Goal: Task Accomplishment & Management: Complete application form

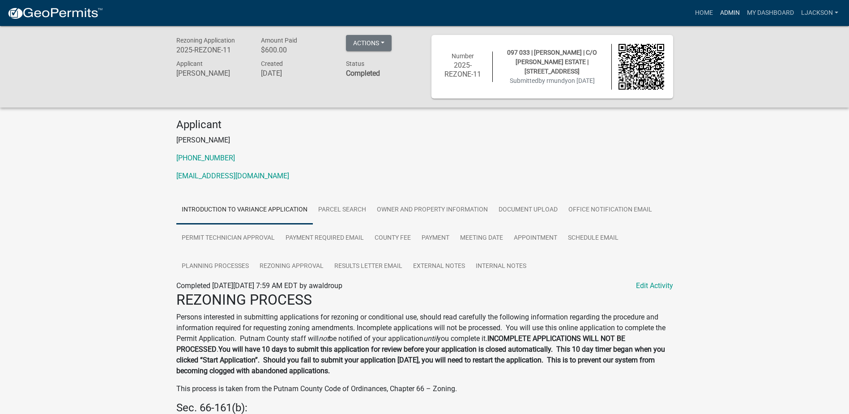
click at [721, 10] on link "Admin" at bounding box center [729, 12] width 27 height 17
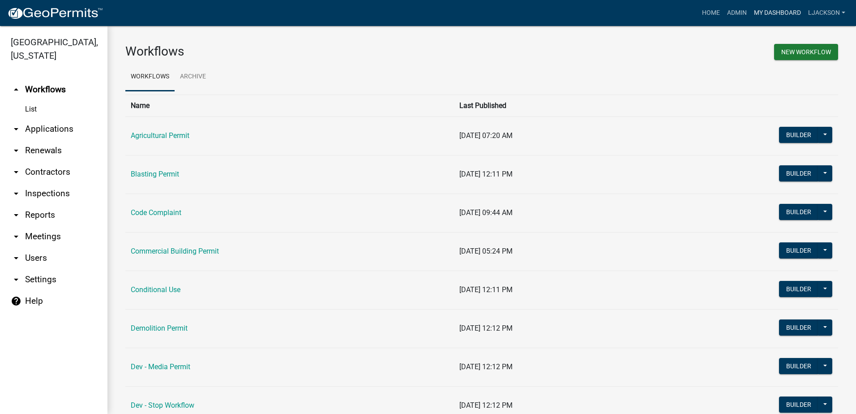
click at [772, 9] on link "My Dashboard" at bounding box center [777, 12] width 54 height 17
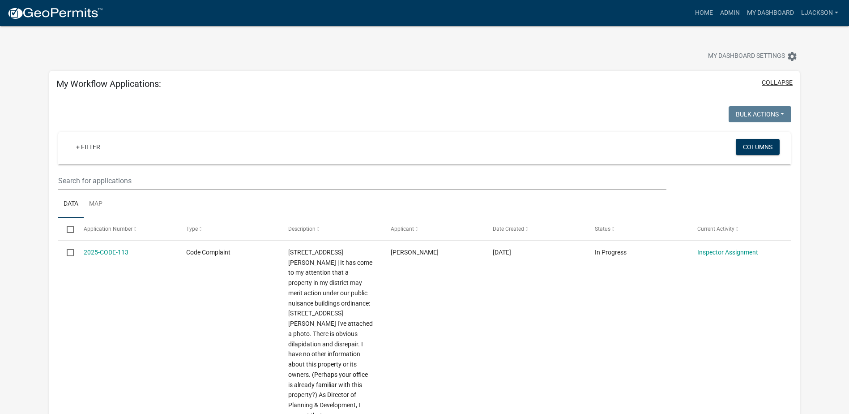
click at [780, 81] on button "collapse" at bounding box center [777, 82] width 31 height 9
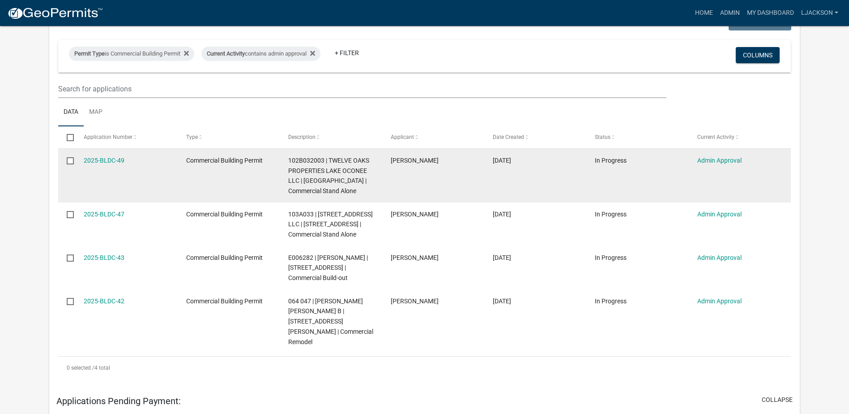
scroll to position [224, 0]
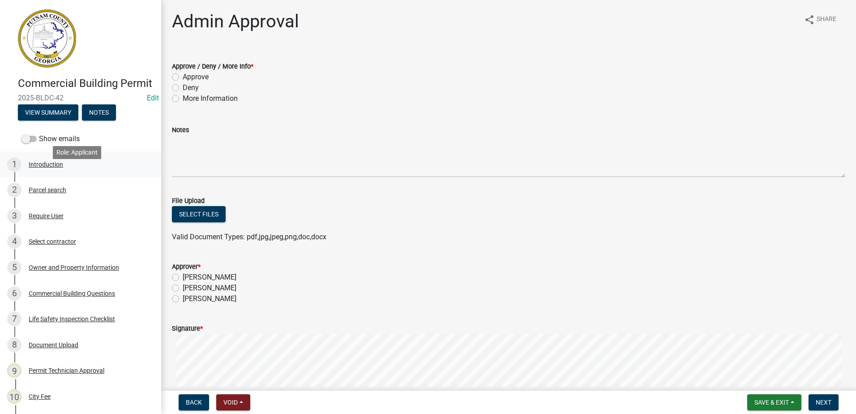
click at [43, 171] on div "1 Introduction" at bounding box center [77, 164] width 140 height 14
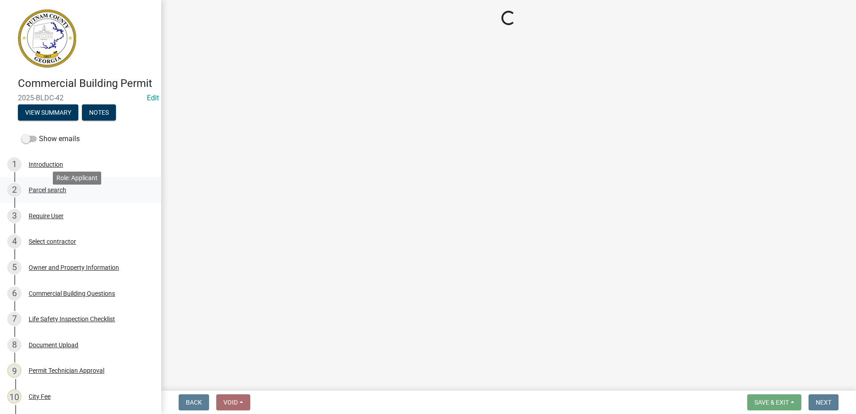
click at [39, 197] on div "2 Parcel search" at bounding box center [77, 190] width 140 height 14
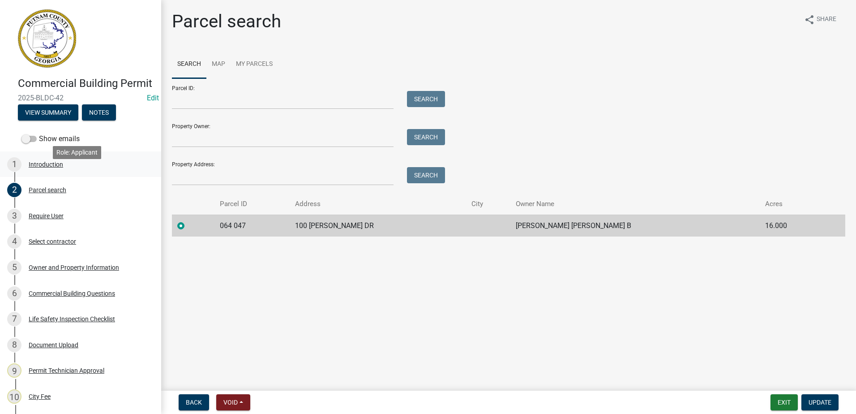
click at [43, 171] on div "1 Introduction" at bounding box center [77, 164] width 140 height 14
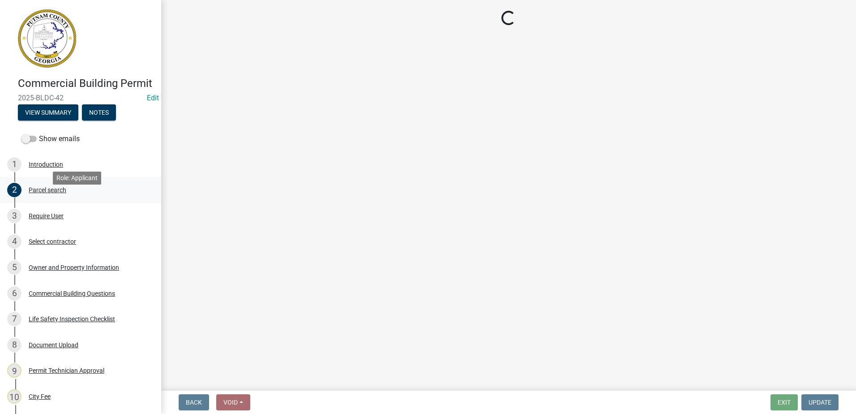
click at [39, 193] on div "Parcel search" at bounding box center [48, 190] width 38 height 6
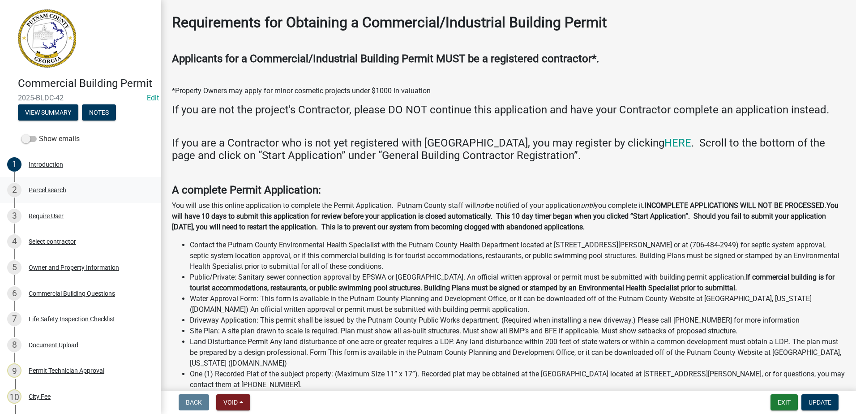
scroll to position [224, 0]
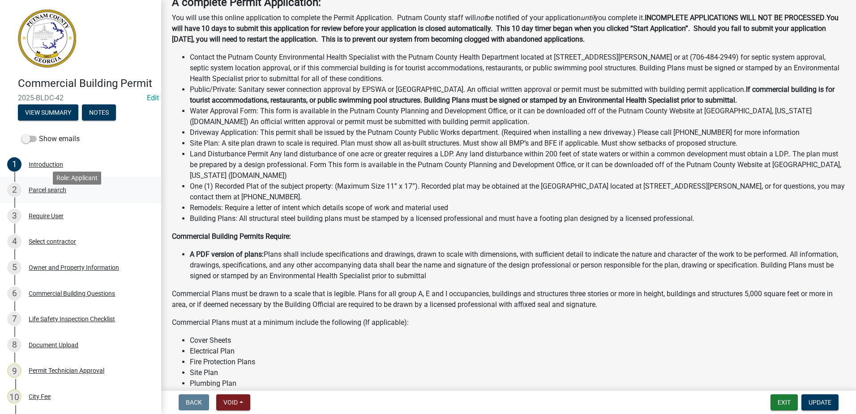
click at [58, 193] on div "Parcel search" at bounding box center [48, 190] width 38 height 6
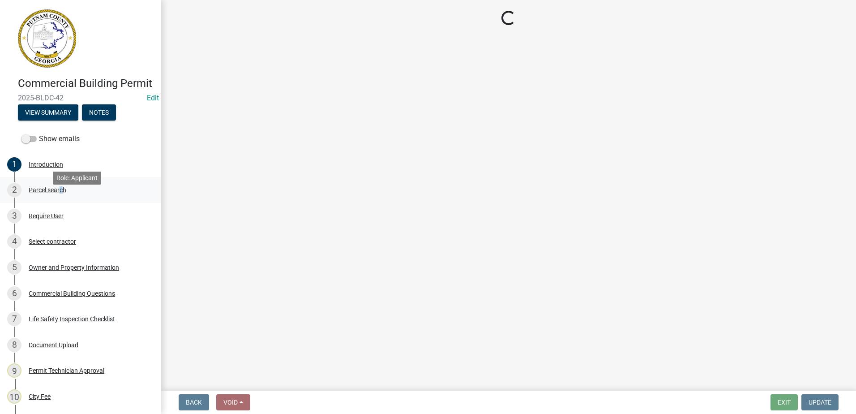
scroll to position [0, 0]
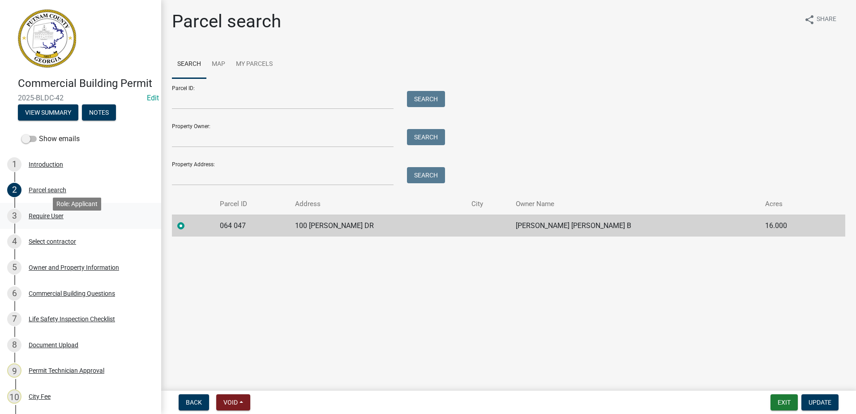
click at [43, 219] on div "Require User" at bounding box center [46, 216] width 35 height 6
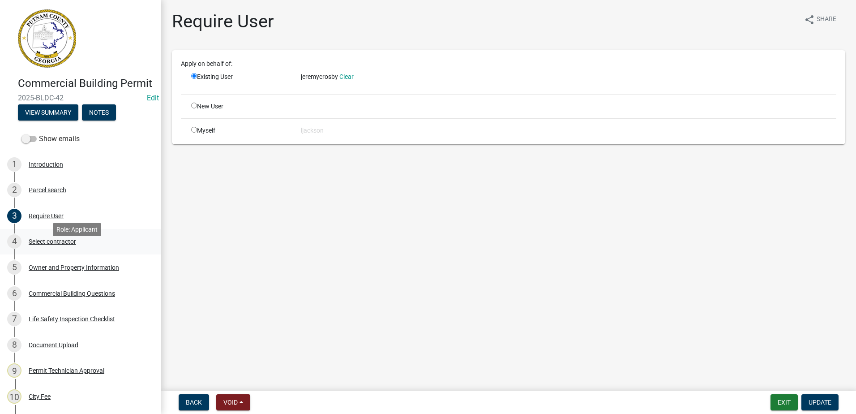
click at [39, 244] on div "Select contractor" at bounding box center [52, 241] width 47 height 6
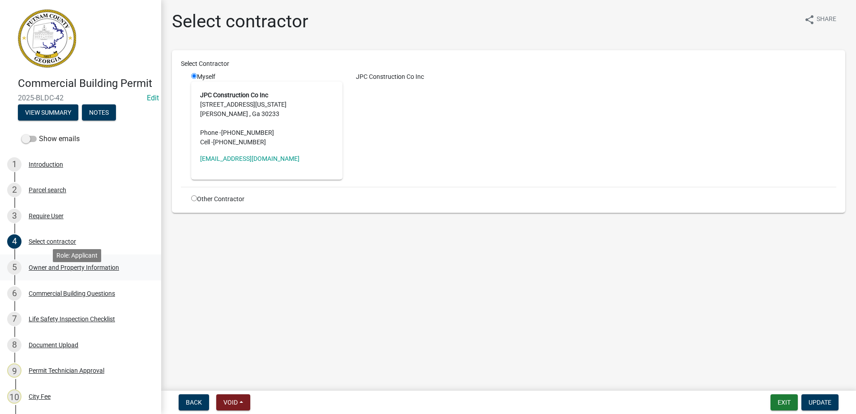
click at [71, 270] on div "Owner and Property Information" at bounding box center [74, 267] width 90 height 6
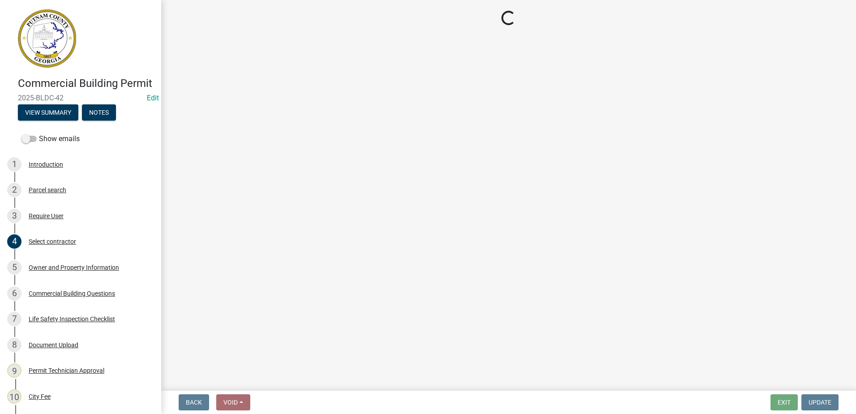
select select "a11fa51f-b34d-496b-ab35-5fd1b53a4648"
select select "83394b22-4a11-496c-8e5c-75ade2e72faf"
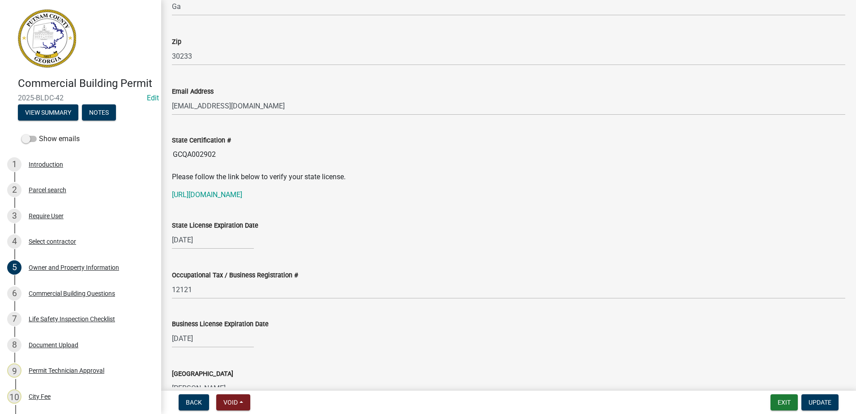
scroll to position [1074, 0]
drag, startPoint x: 217, startPoint y: 154, endPoint x: 168, endPoint y: 153, distance: 48.8
click at [168, 153] on div "State Certification # GCQA002902" at bounding box center [508, 142] width 687 height 41
drag, startPoint x: 168, startPoint y: 153, endPoint x: 202, endPoint y: 157, distance: 34.2
click at [204, 196] on link "https://verify.sos.ga.gov/verification/" at bounding box center [207, 194] width 70 height 9
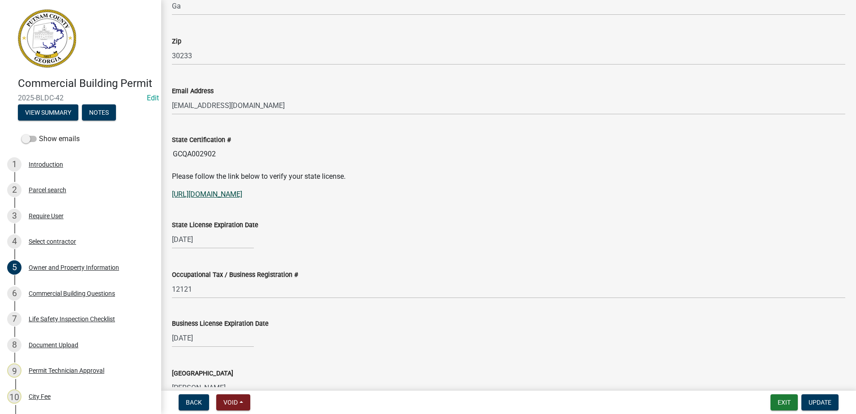
click at [217, 195] on link "https://verify.sos.ga.gov/verification/" at bounding box center [207, 194] width 70 height 9
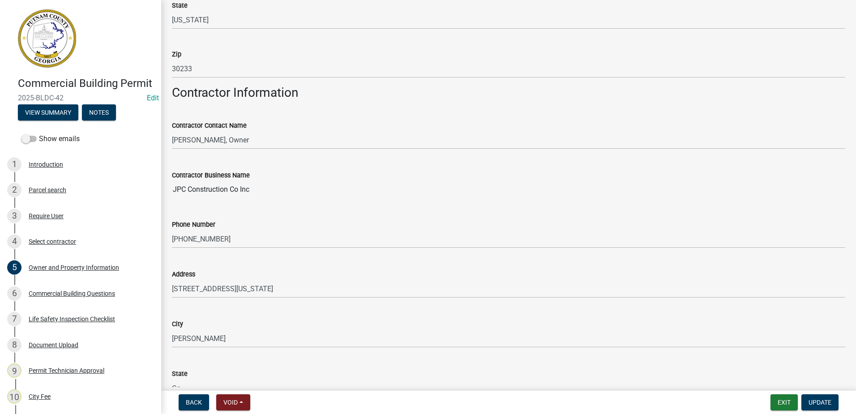
scroll to position [671, 0]
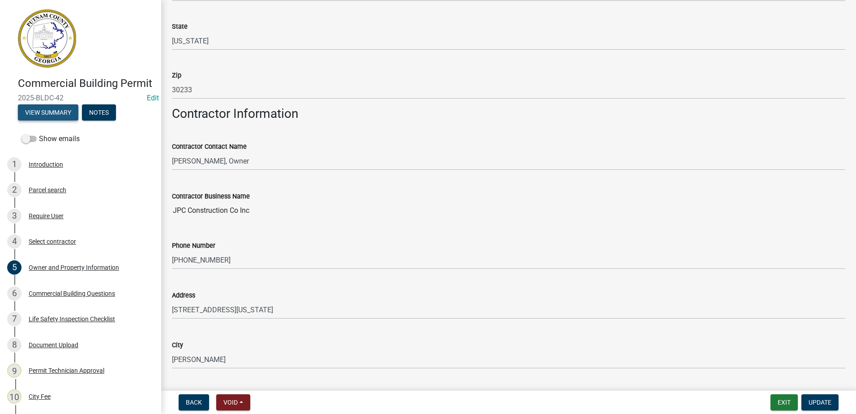
click at [61, 120] on button "View Summary" at bounding box center [48, 112] width 60 height 16
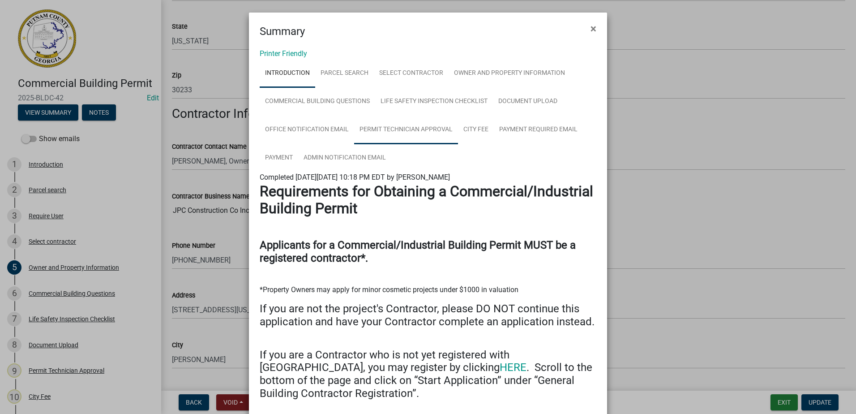
click at [442, 130] on link "Permit Technician Approval" at bounding box center [406, 129] width 104 height 29
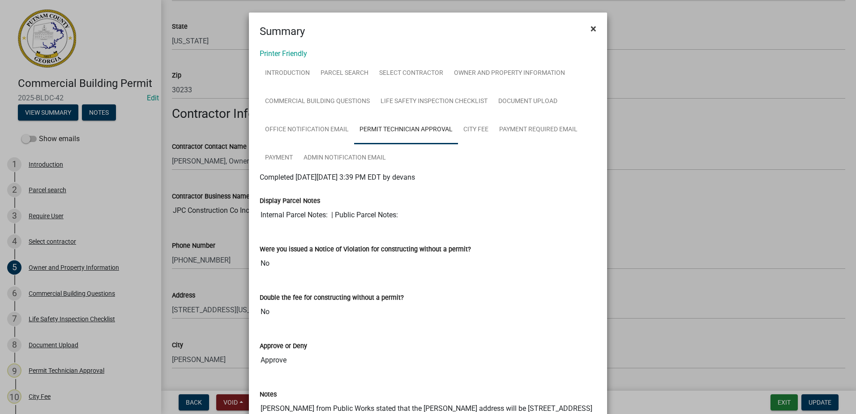
click at [590, 27] on span "×" at bounding box center [593, 28] width 6 height 13
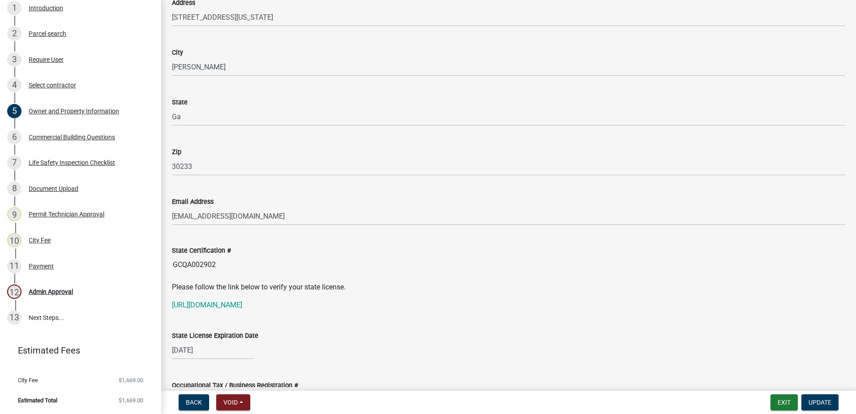
scroll to position [985, 0]
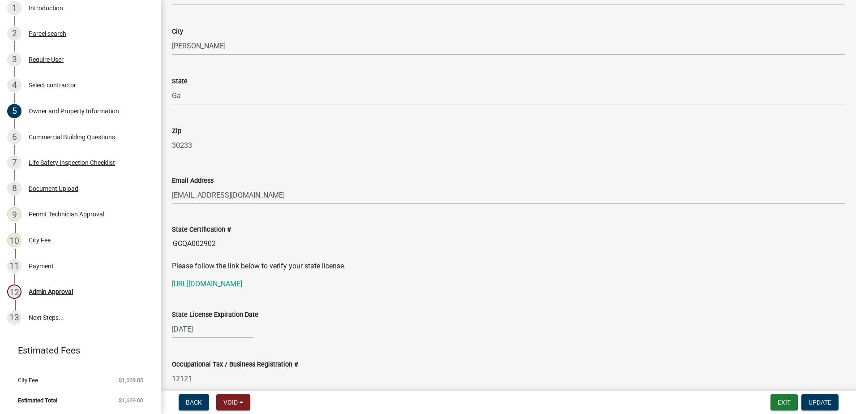
click at [217, 243] on input "GCQA002902" at bounding box center [508, 244] width 673 height 18
click at [316, 293] on wm-data-entity-input "Please follow the link below to verify your state license. https://verify.sos.g…" at bounding box center [508, 278] width 673 height 36
click at [242, 285] on link "https://verify.sos.ga.gov/verification/" at bounding box center [207, 283] width 70 height 9
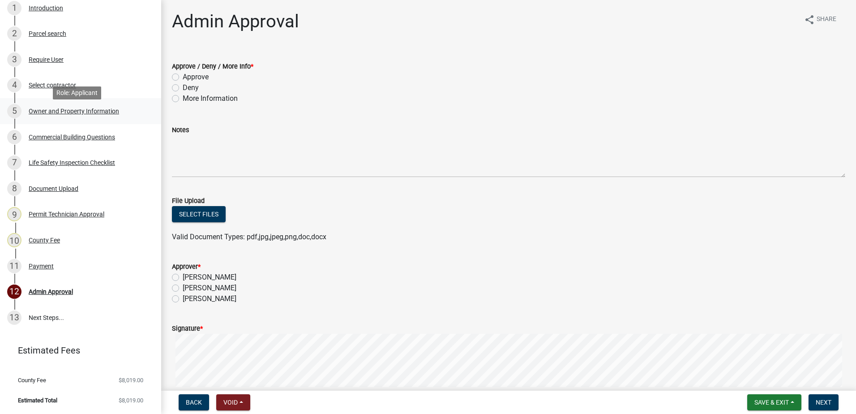
scroll to position [169, 0]
click at [72, 113] on div "Owner and Property Information" at bounding box center [74, 111] width 90 height 6
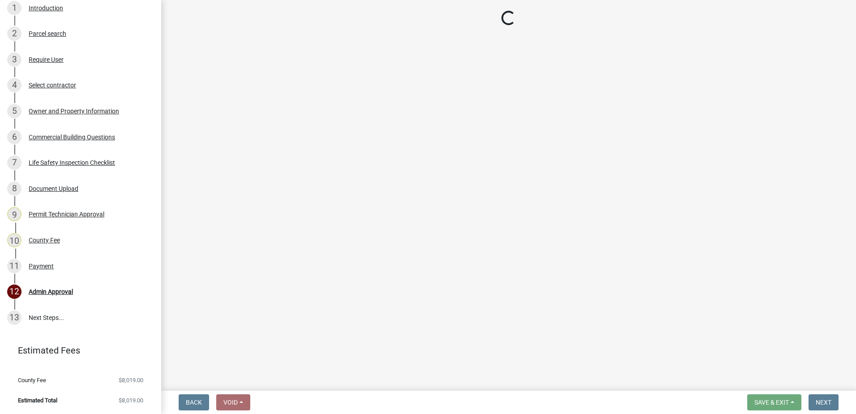
select select "a11fa51f-b34d-496b-ab35-5fd1b53a4648"
select select "83394b22-4a11-496c-8e5c-75ade2e72faf"
select select "469c5908-2854-42d5-89ed-bee7fc26529e"
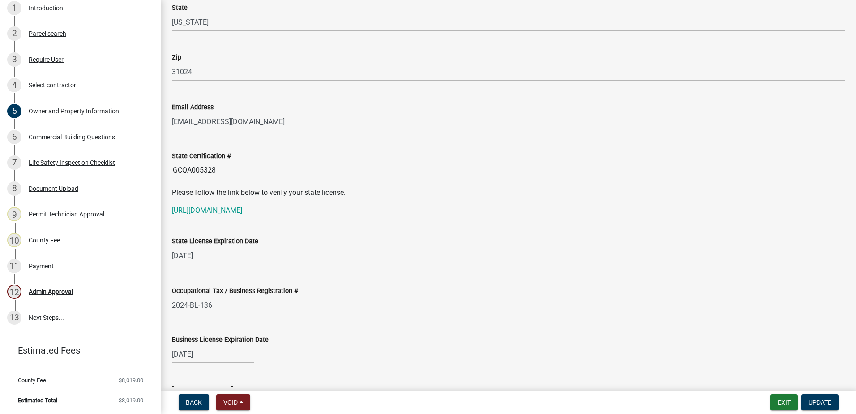
scroll to position [1074, 0]
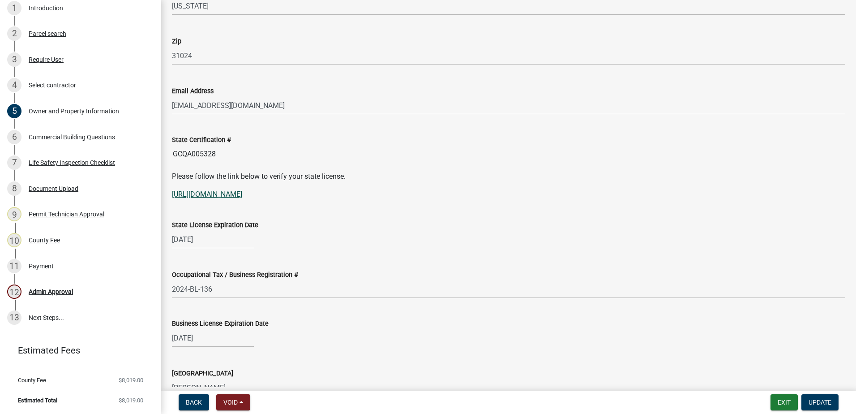
click at [242, 195] on link "https://goals.sos.ga.gov/GASOSOneStop/s/licensee-search" at bounding box center [207, 194] width 70 height 9
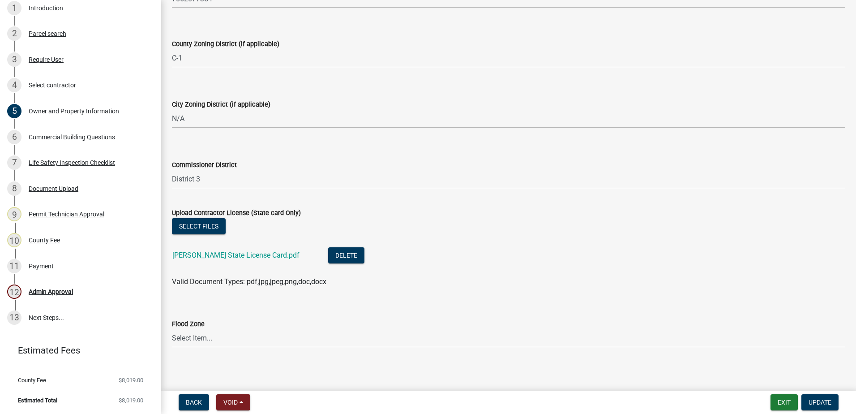
scroll to position [1564, 0]
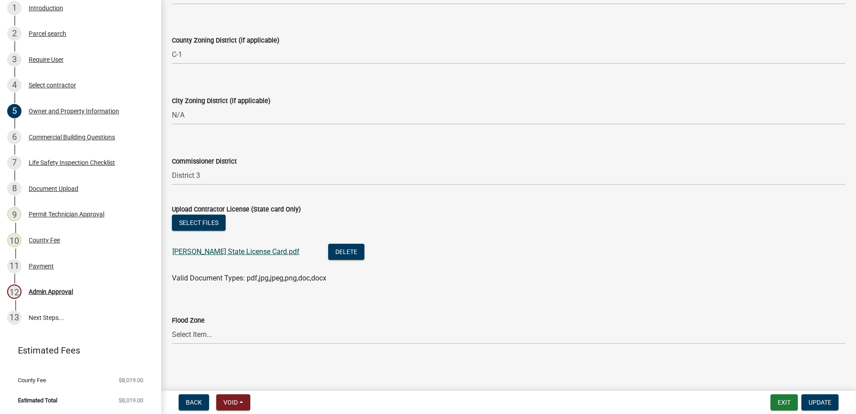
click at [266, 252] on link "Brandon Burgess State License Card.pdf" at bounding box center [235, 251] width 127 height 9
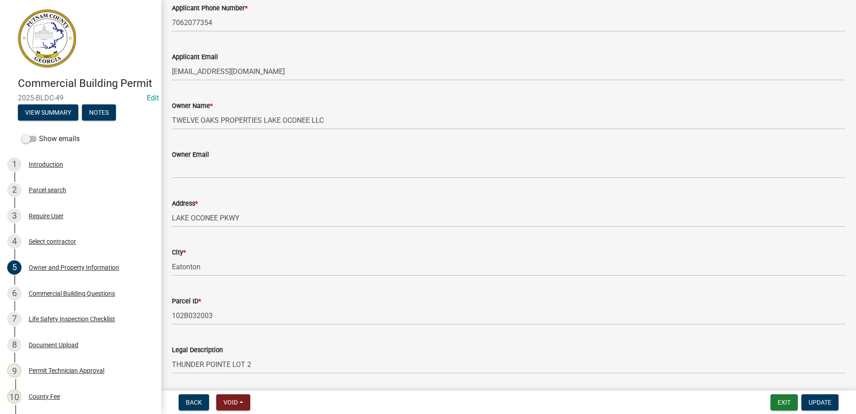
scroll to position [0, 0]
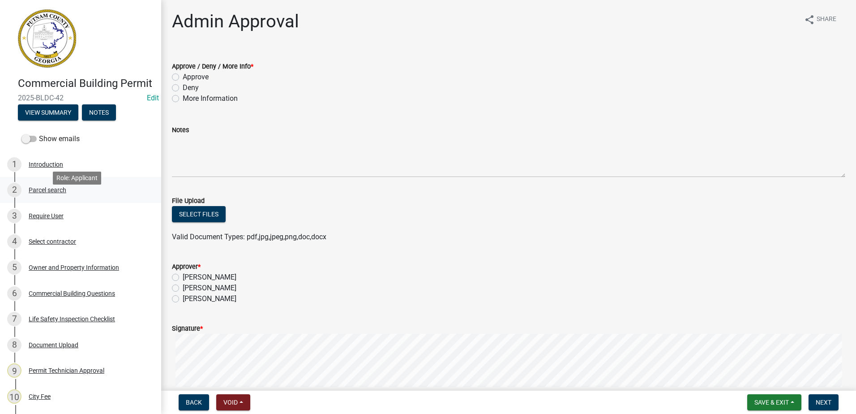
click at [45, 193] on div "Parcel search" at bounding box center [48, 190] width 38 height 6
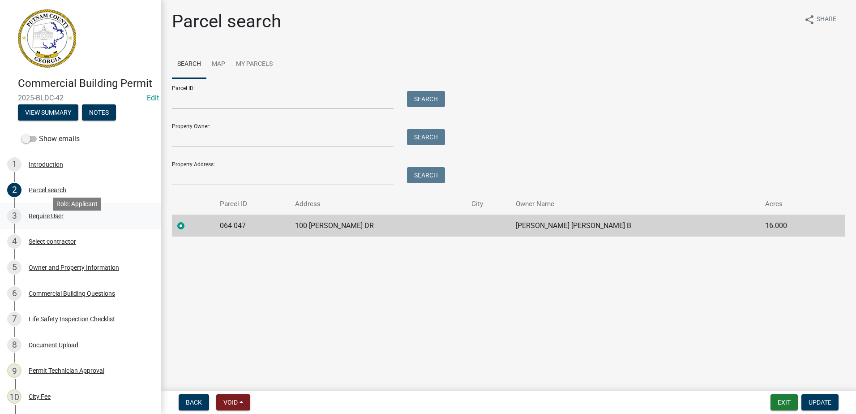
click at [42, 219] on div "Require User" at bounding box center [46, 216] width 35 height 6
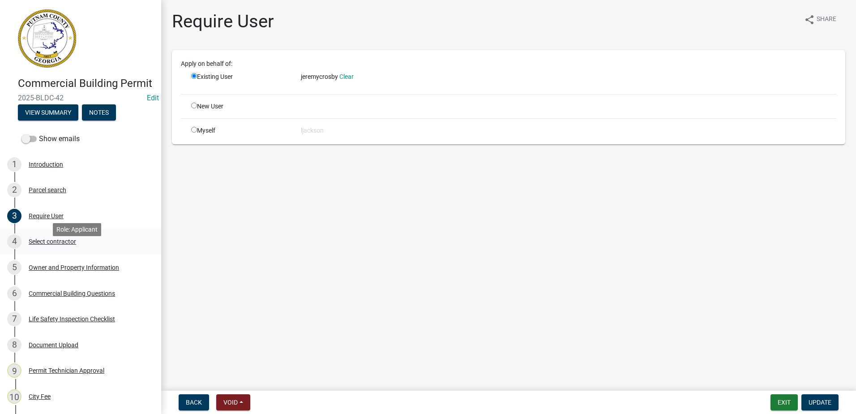
click at [51, 244] on div "Select contractor" at bounding box center [52, 241] width 47 height 6
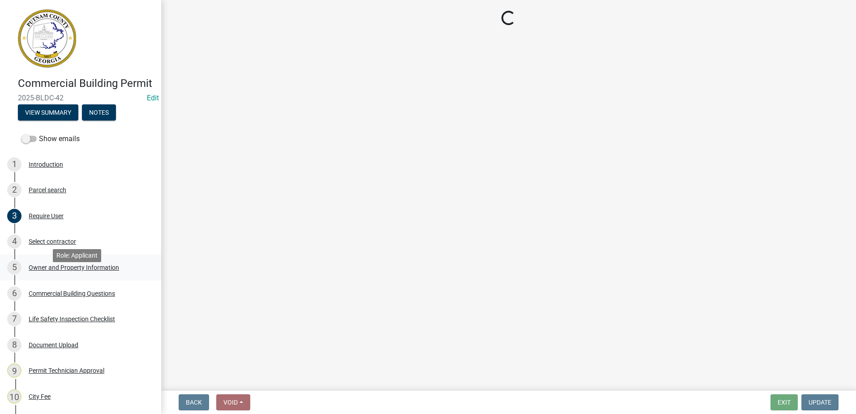
click at [55, 270] on div "Owner and Property Information" at bounding box center [74, 267] width 90 height 6
select select "a11fa51f-b34d-496b-ab35-5fd1b53a4648"
select select "83394b22-4a11-496c-8e5c-75ade2e72faf"
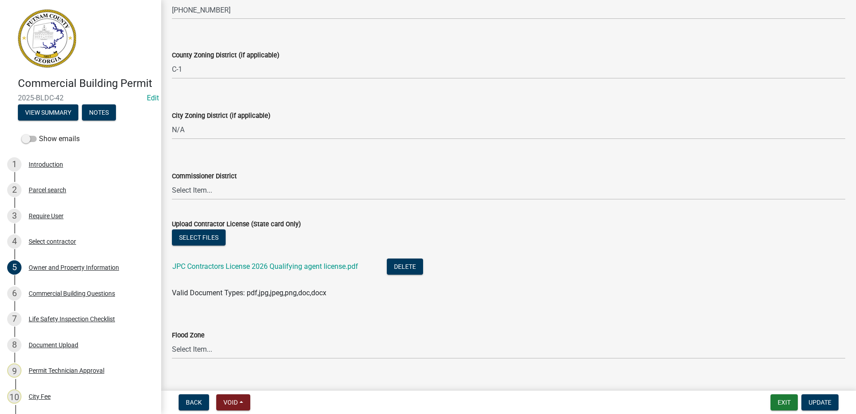
scroll to position [1564, 0]
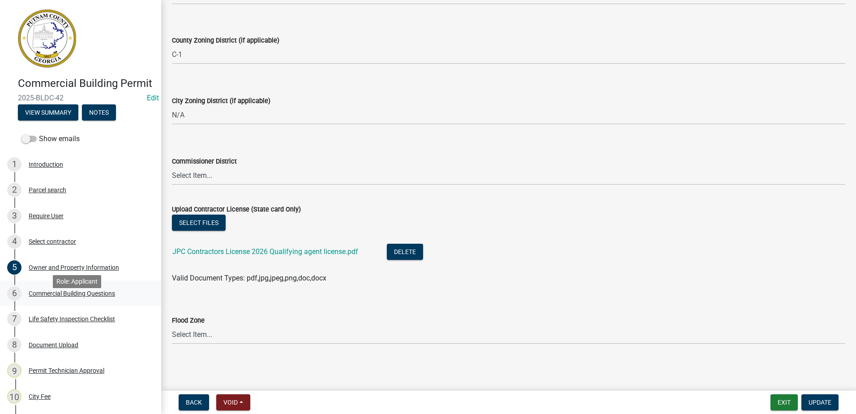
click at [76, 296] on div "Commercial Building Questions" at bounding box center [72, 293] width 86 height 6
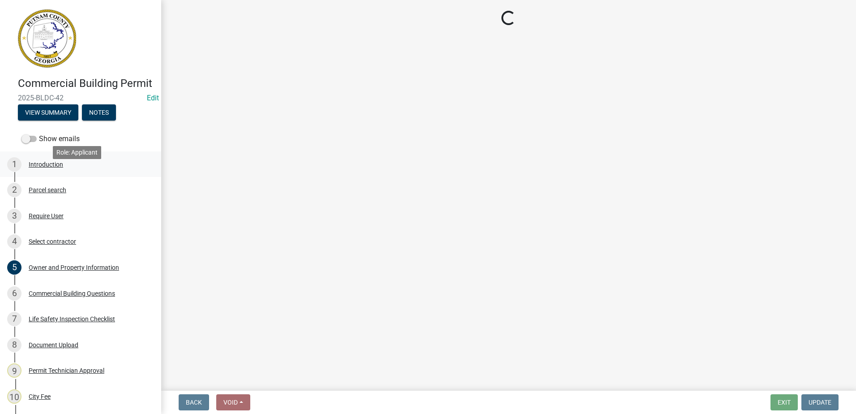
select select "a2980a8e-1e7c-4bd1-9958-7ae80455de28"
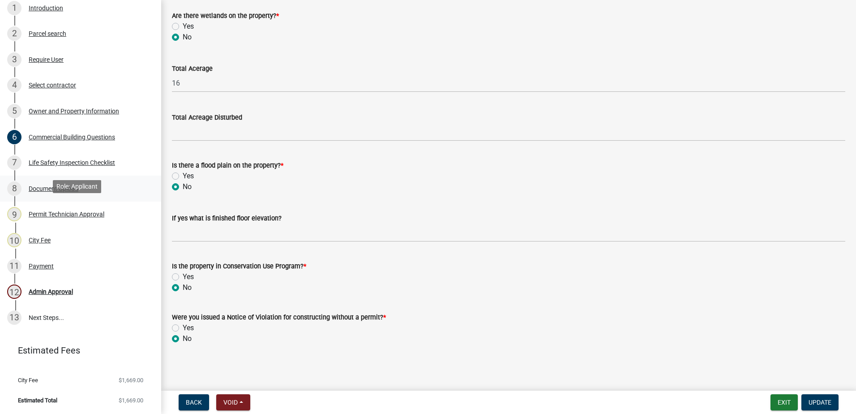
scroll to position [169, 0]
click at [45, 161] on div "Life Safety Inspection Checklist" at bounding box center [72, 162] width 86 height 6
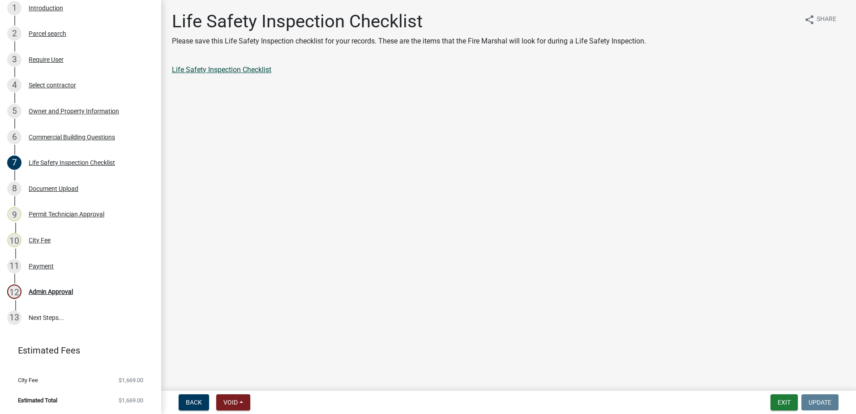
click at [220, 71] on link "Life Safety Inspection Checklist" at bounding box center [221, 69] width 99 height 9
click at [60, 188] on div "Document Upload" at bounding box center [54, 188] width 50 height 6
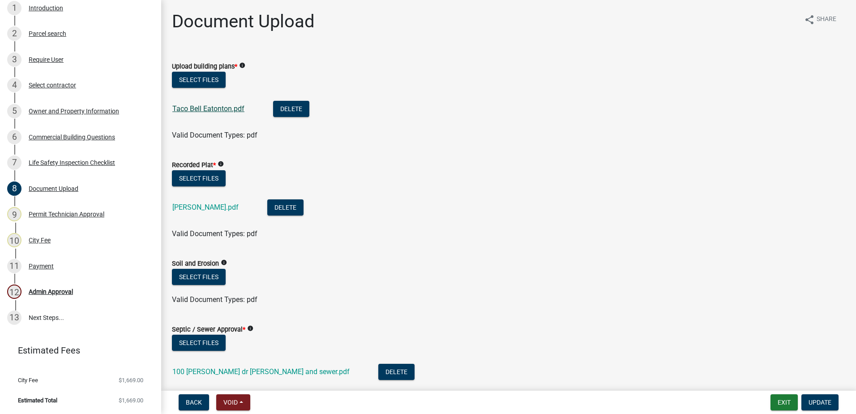
click at [207, 108] on link "Taco Bell Eatonton.pdf" at bounding box center [208, 108] width 72 height 9
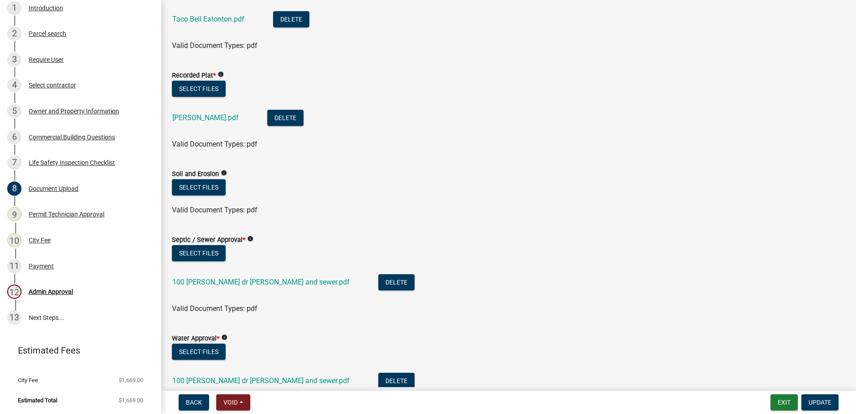
scroll to position [45, 0]
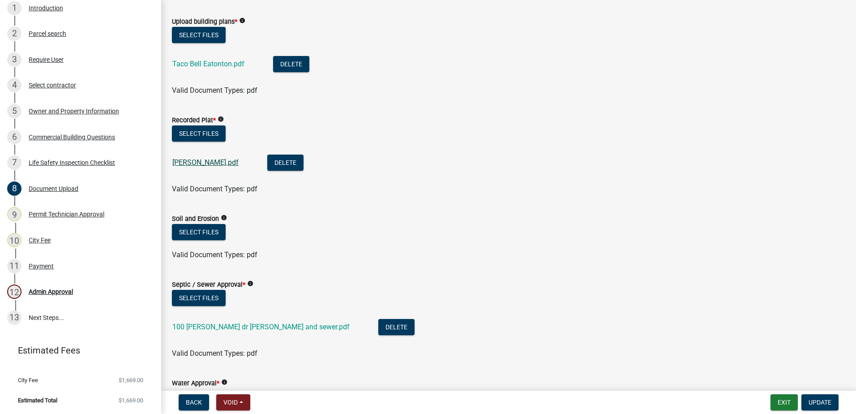
click at [202, 163] on link "Sara Lee plat.pdf" at bounding box center [205, 162] width 66 height 9
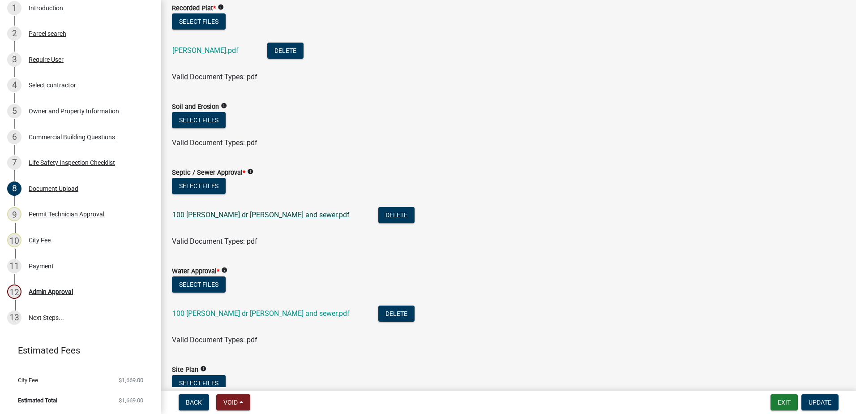
scroll to position [179, 0]
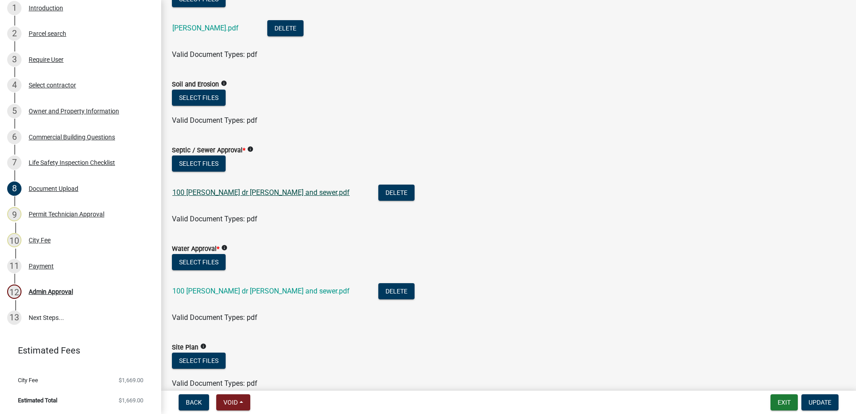
click at [241, 191] on link "100 Sara lee dr water and sewer.pdf" at bounding box center [260, 192] width 177 height 9
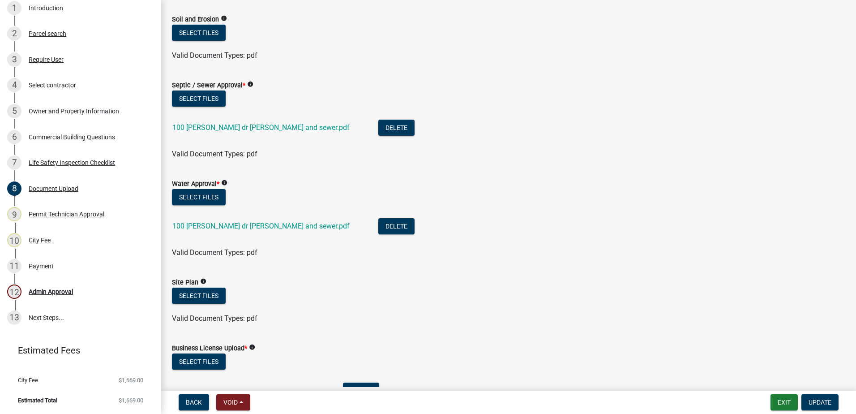
scroll to position [224, 0]
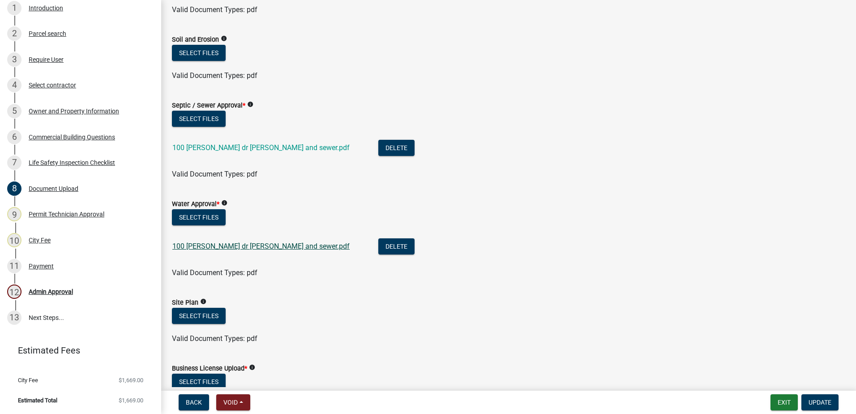
click at [221, 249] on link "100 Sara lee dr water and sewer.pdf" at bounding box center [260, 246] width 177 height 9
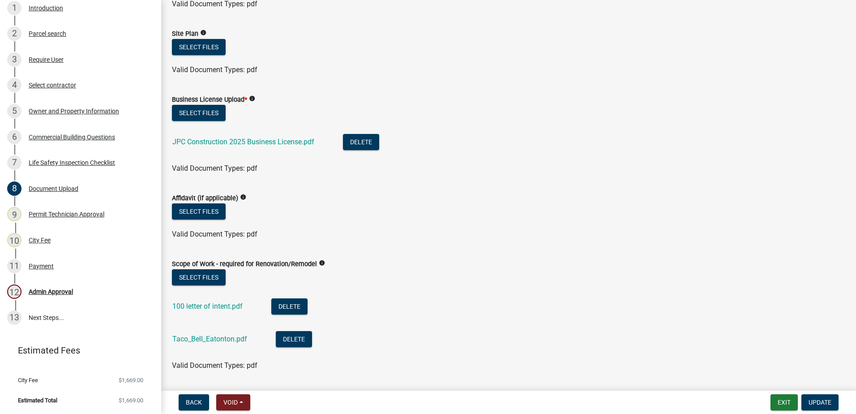
scroll to position [537, 0]
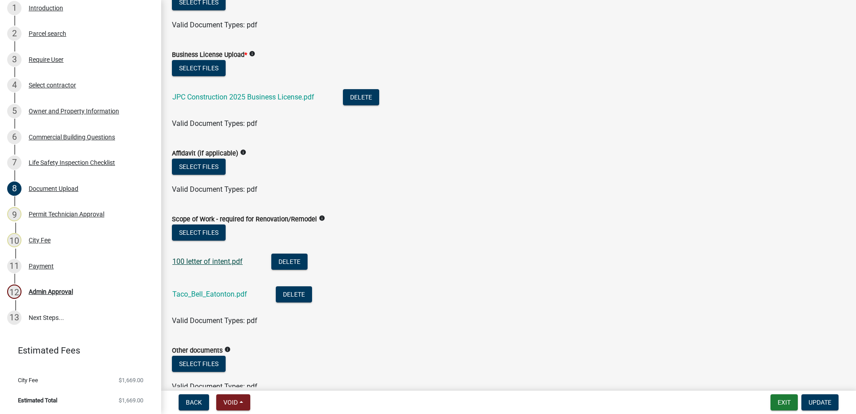
click at [211, 260] on link "100 letter of intent.pdf" at bounding box center [207, 261] width 70 height 9
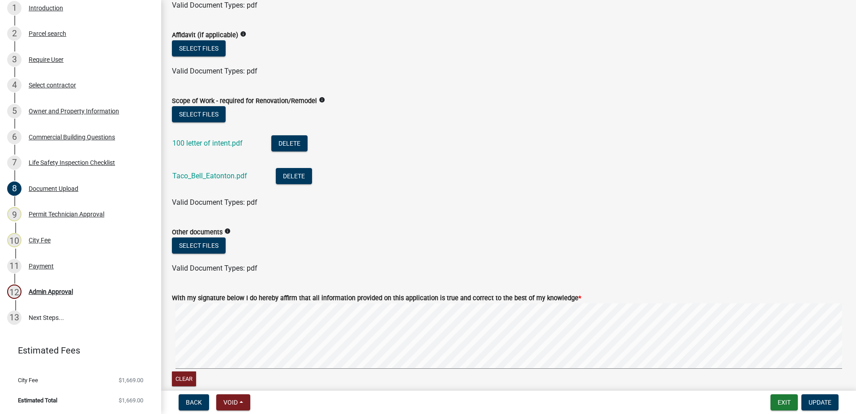
scroll to position [671, 0]
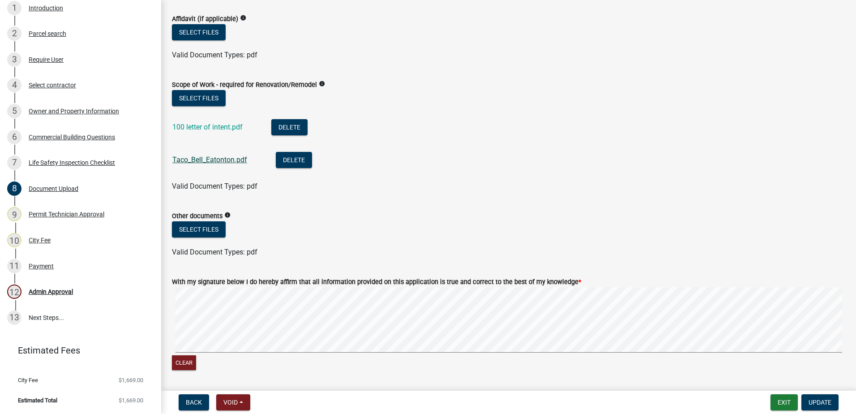
click at [206, 158] on link "Taco_Bell_Eatonton.pdf" at bounding box center [209, 159] width 75 height 9
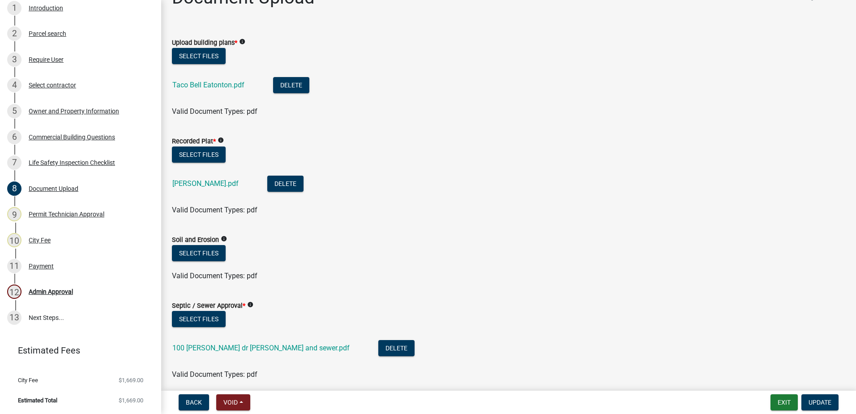
scroll to position [45, 0]
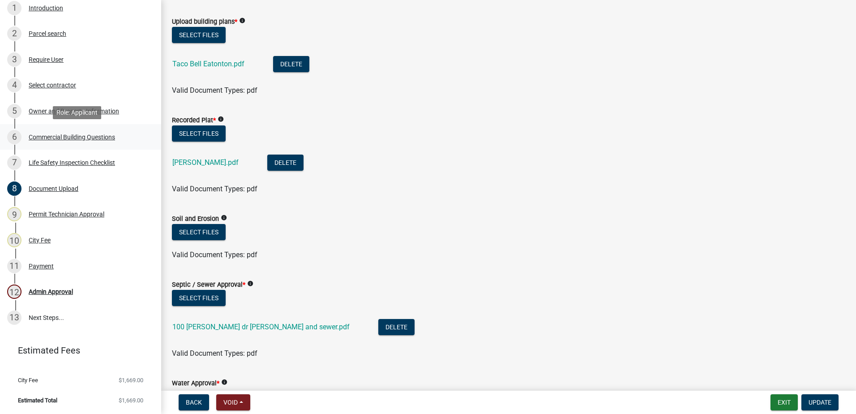
click at [80, 139] on div "Commercial Building Questions" at bounding box center [72, 137] width 86 height 6
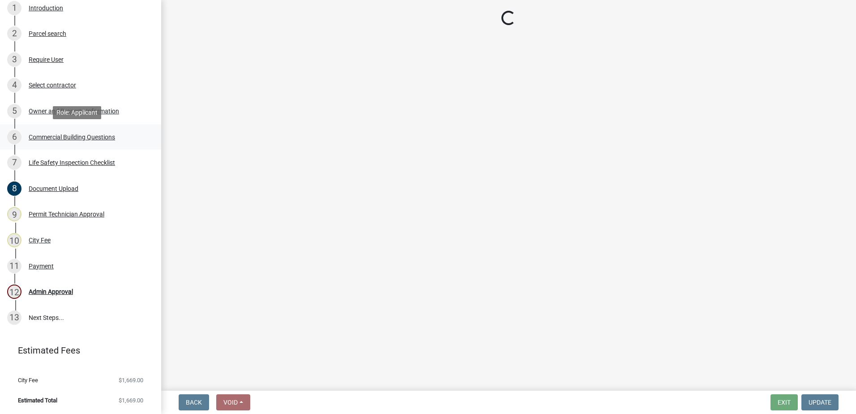
scroll to position [0, 0]
select select "a2980a8e-1e7c-4bd1-9958-7ae80455de28"
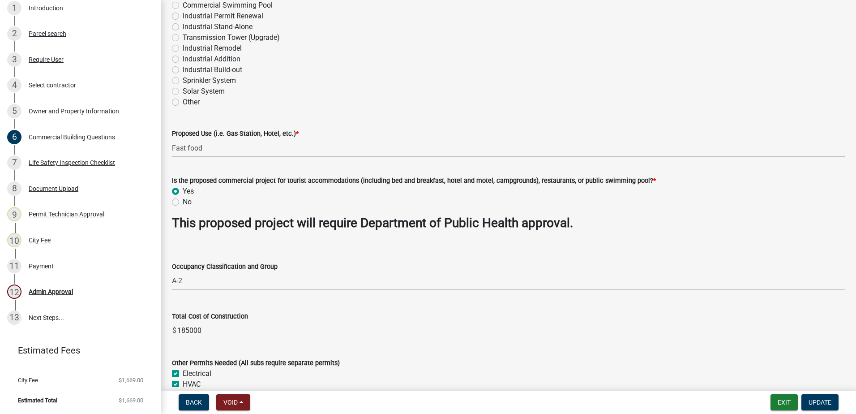
scroll to position [224, 0]
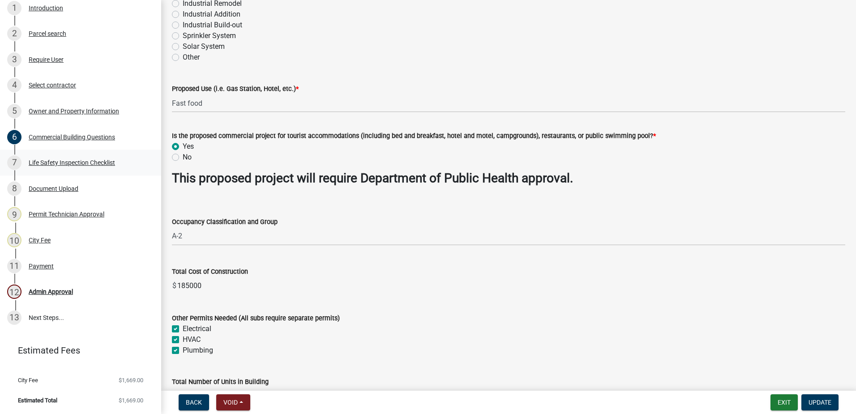
click at [61, 165] on div "Life Safety Inspection Checklist" at bounding box center [72, 162] width 86 height 6
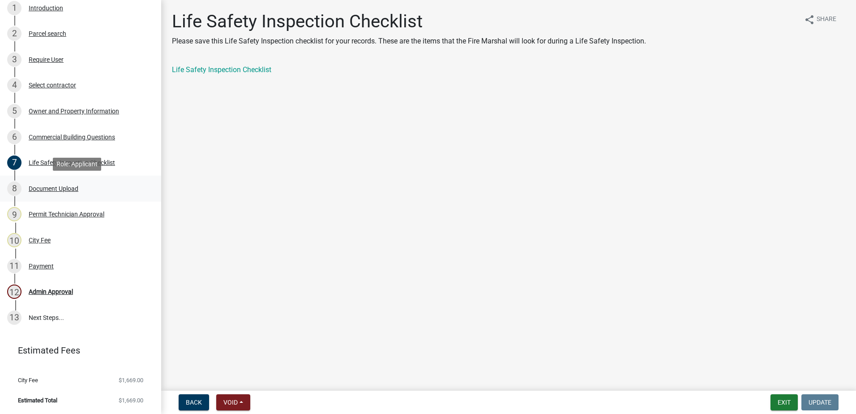
click at [51, 188] on div "Document Upload" at bounding box center [54, 188] width 50 height 6
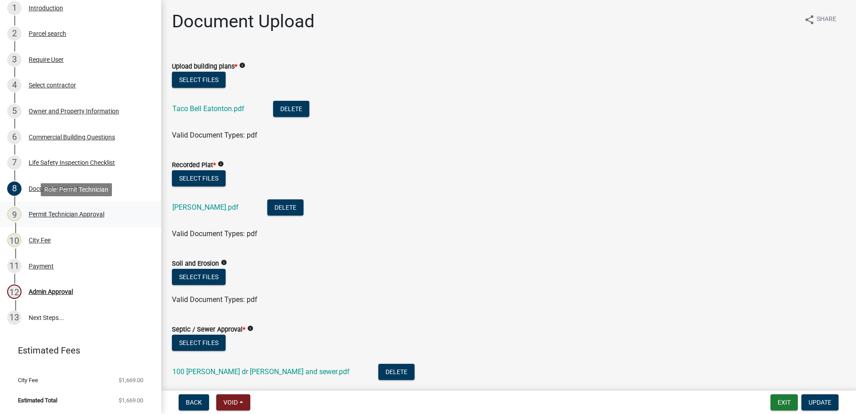
click at [58, 208] on div "9 Permit Technician Approval" at bounding box center [77, 214] width 140 height 14
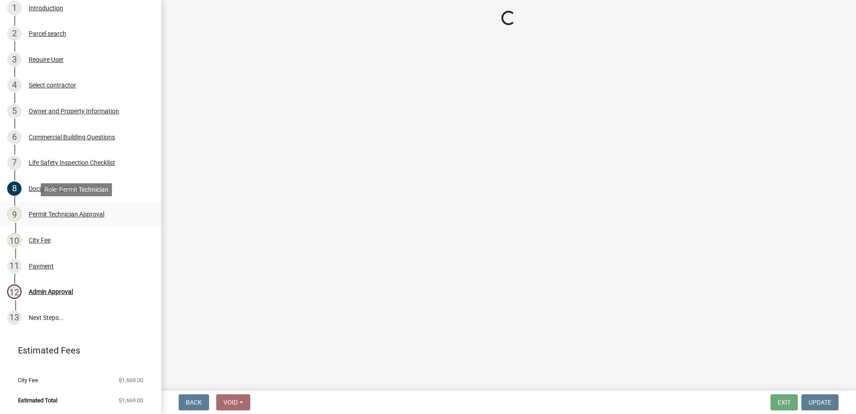
select select "ef7a1fc2-7a7a-426d-b1f0-c9b9b6ca7ff4"
select select "58d273ed-cbd1-45cf-a92b-4c415c252308"
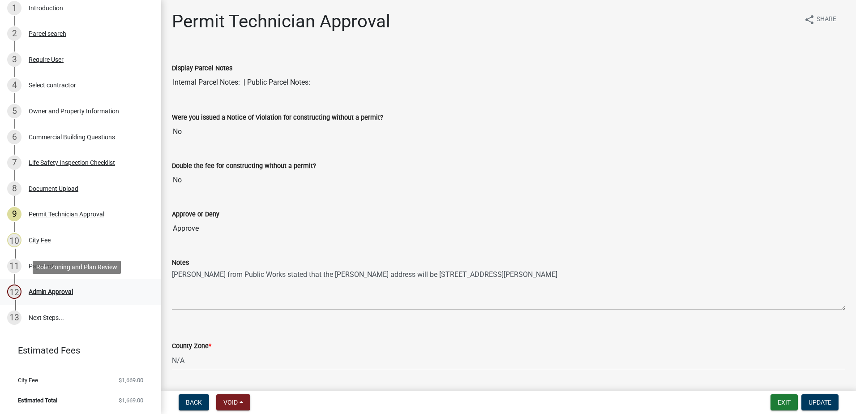
click at [57, 292] on div "Admin Approval" at bounding box center [51, 291] width 44 height 6
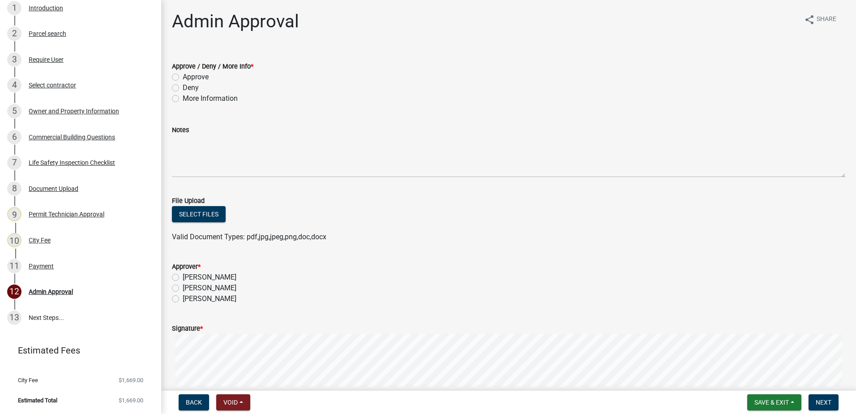
click at [183, 75] on label "Approve" at bounding box center [196, 77] width 26 height 11
click at [183, 75] on input "Approve" at bounding box center [186, 75] width 6 height 6
radio input "true"
click at [183, 277] on label "[PERSON_NAME]" at bounding box center [210, 277] width 54 height 11
click at [183, 277] on input "[PERSON_NAME]" at bounding box center [186, 275] width 6 height 6
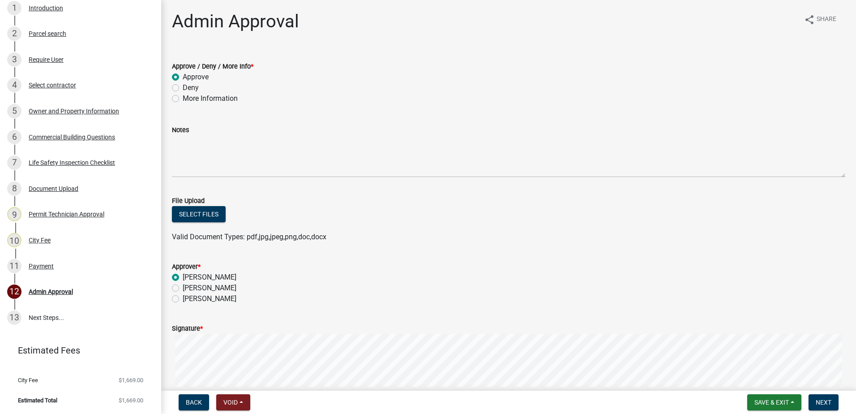
radio input "true"
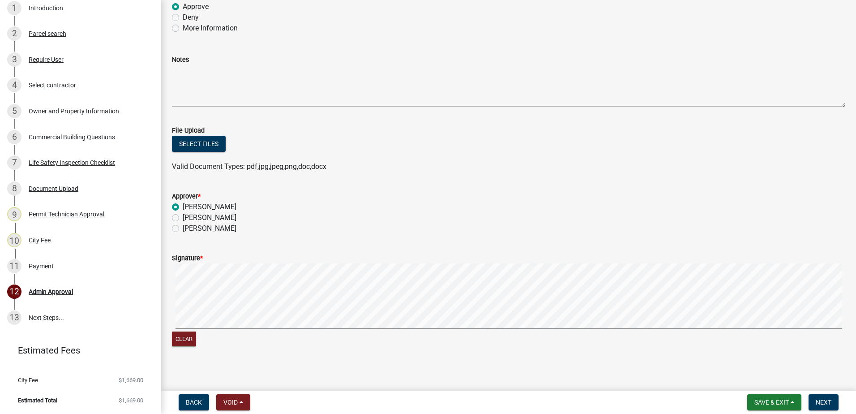
scroll to position [75, 0]
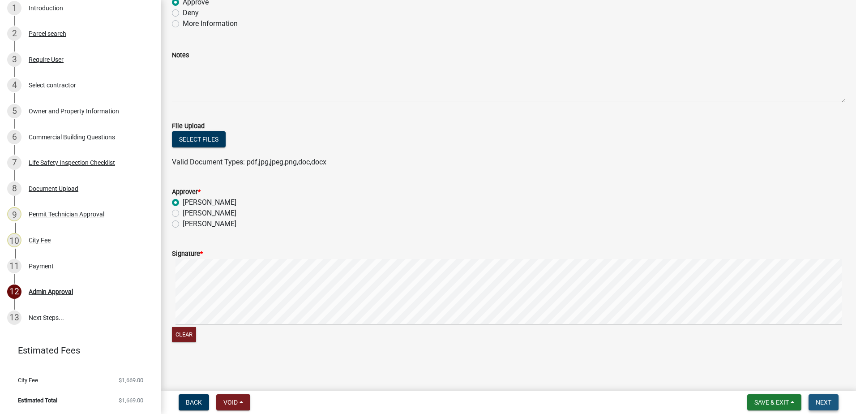
click at [821, 397] on button "Next" at bounding box center [823, 402] width 30 height 16
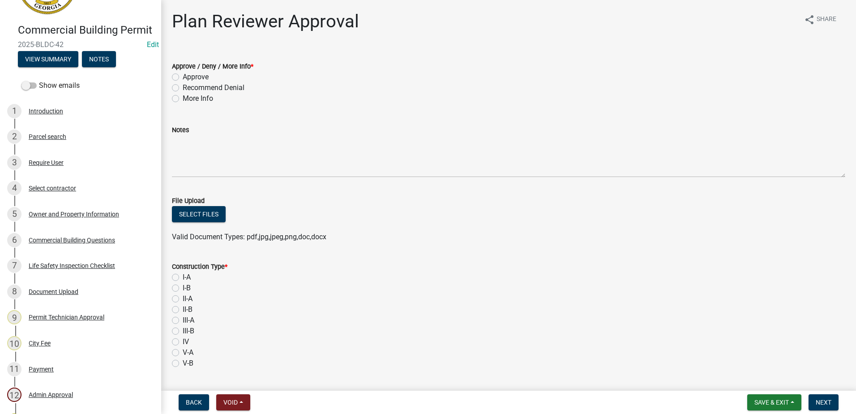
scroll to position [0, 0]
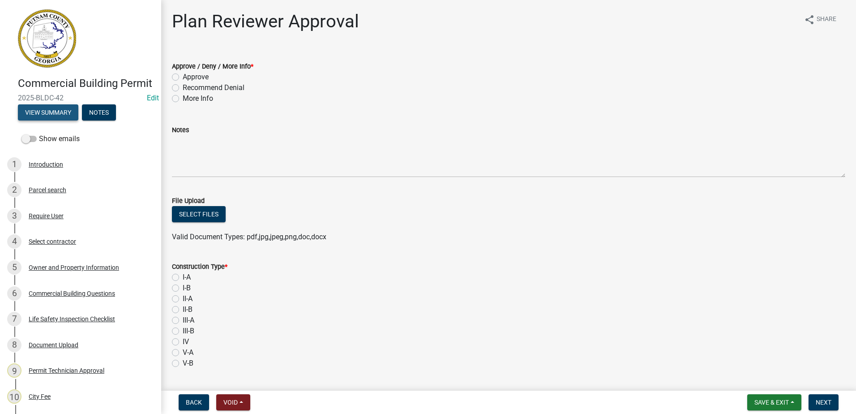
click at [65, 120] on button "View Summary" at bounding box center [48, 112] width 60 height 16
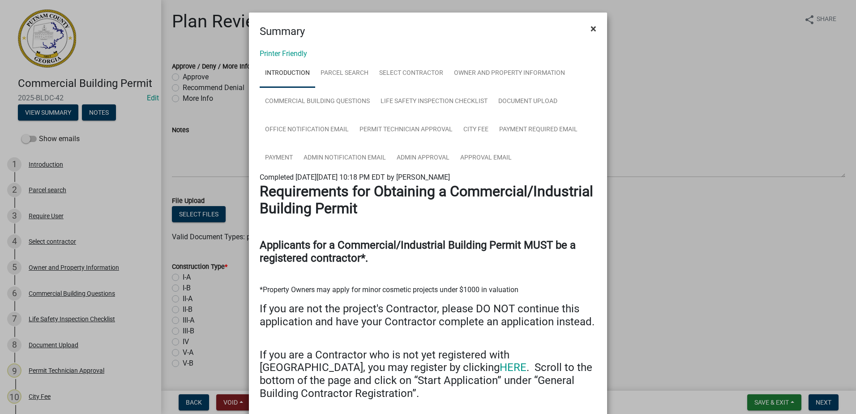
click at [590, 29] on span "×" at bounding box center [593, 28] width 6 height 13
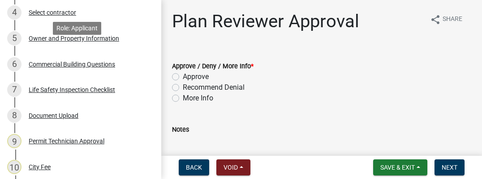
scroll to position [269, 0]
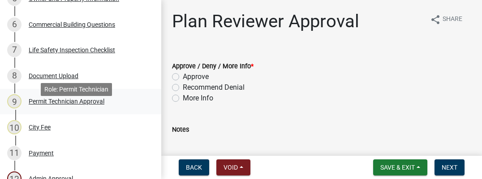
click at [54, 105] on div "Permit Technician Approval" at bounding box center [67, 101] width 76 height 6
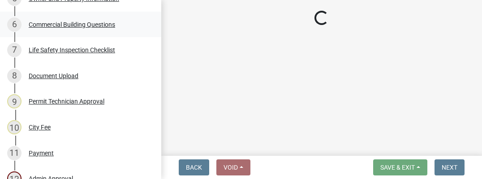
select select "ef7a1fc2-7a7a-426d-b1f0-c9b9b6ca7ff4"
select select "58d273ed-cbd1-45cf-a92b-4c415c252308"
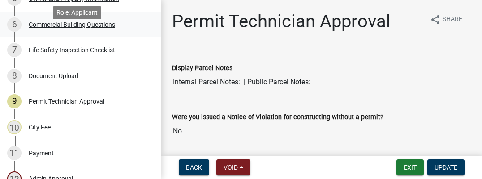
click at [51, 28] on div "Commercial Building Questions" at bounding box center [72, 24] width 86 height 6
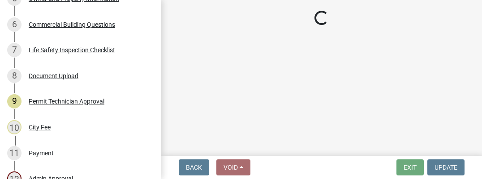
select select "a2980a8e-1e7c-4bd1-9958-7ae80455de28"
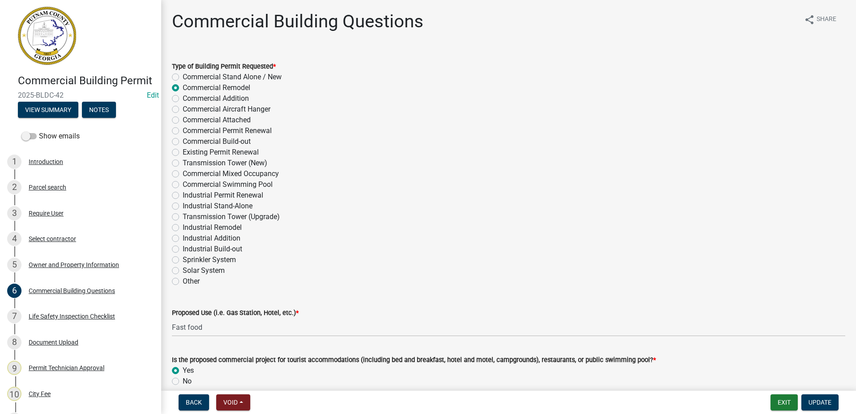
scroll to position [0, 0]
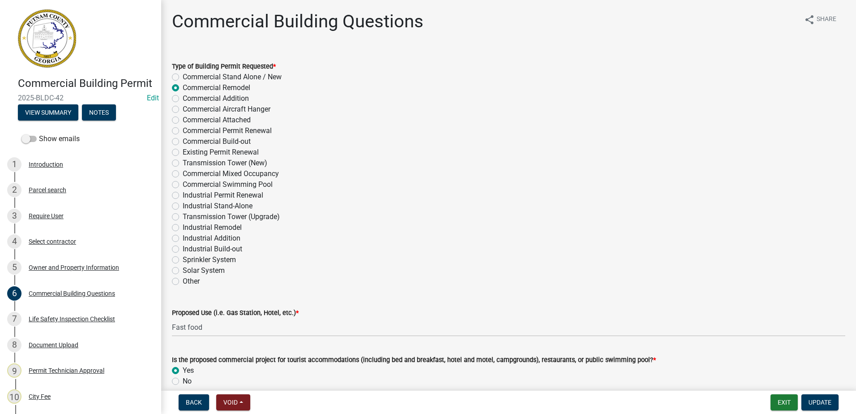
drag, startPoint x: 79, startPoint y: 108, endPoint x: 11, endPoint y: 104, distance: 68.1
click at [11, 104] on div "Commercial Building Permit 2025-BLDC-42 Edit View Summary Notes" at bounding box center [80, 96] width 147 height 53
drag, startPoint x: 11, startPoint y: 104, endPoint x: 30, endPoint y: 107, distance: 19.1
copy span "2025-BLDC-42"
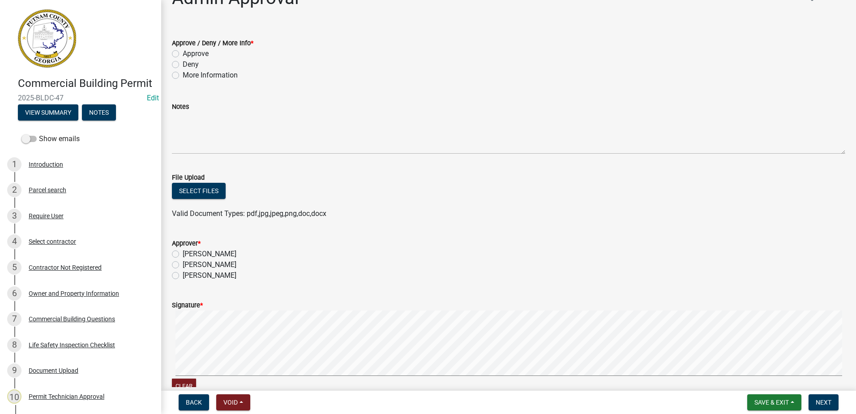
scroll to position [45, 0]
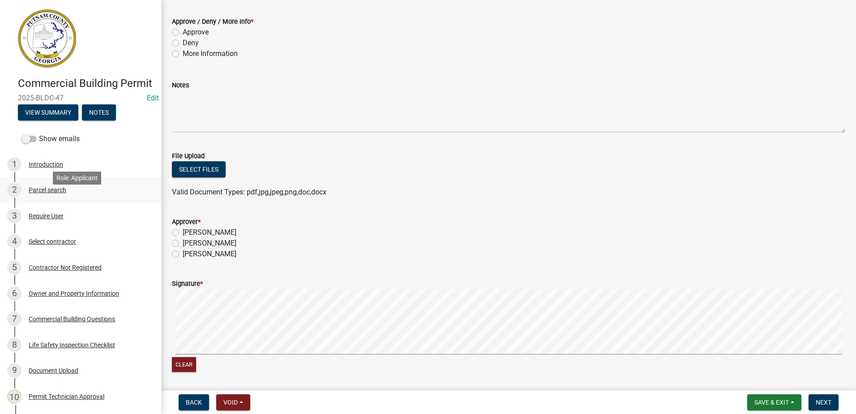
click at [48, 193] on div "Parcel search" at bounding box center [48, 190] width 38 height 6
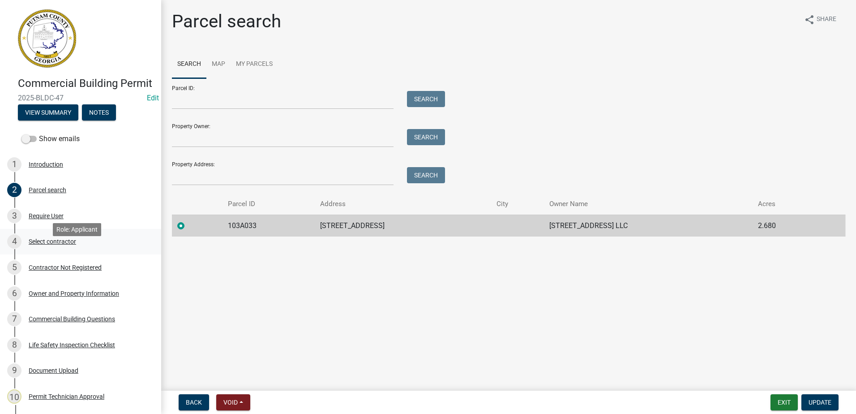
click at [52, 244] on div "Select contractor" at bounding box center [52, 241] width 47 height 6
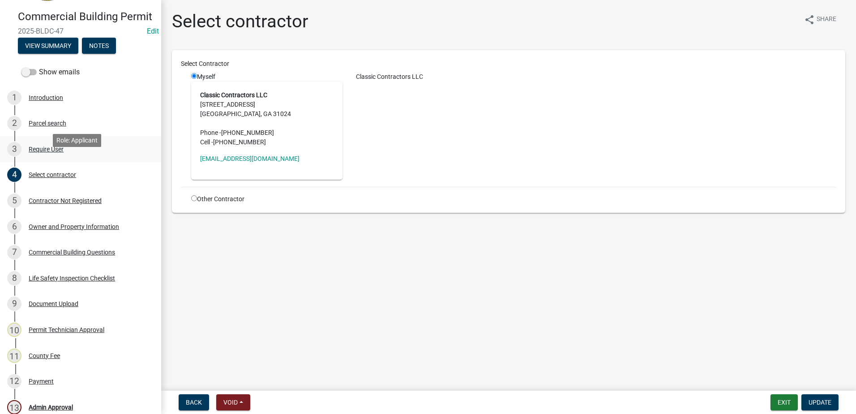
scroll to position [90, 0]
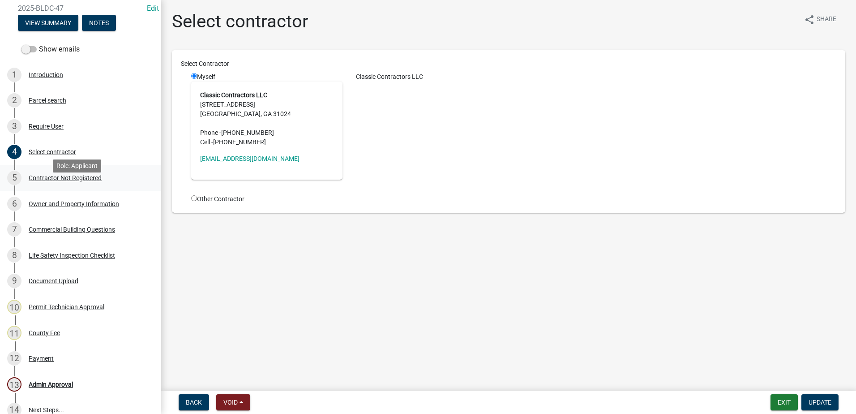
click at [71, 181] on div "Contractor Not Registered" at bounding box center [65, 178] width 73 height 6
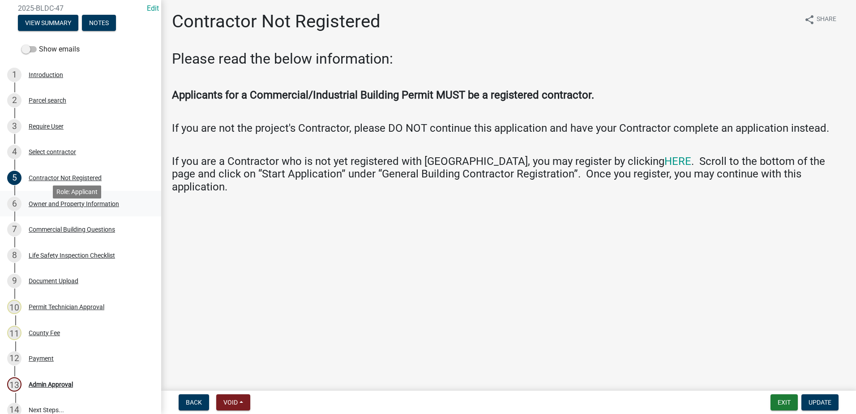
click at [68, 207] on div "Owner and Property Information" at bounding box center [74, 203] width 90 height 6
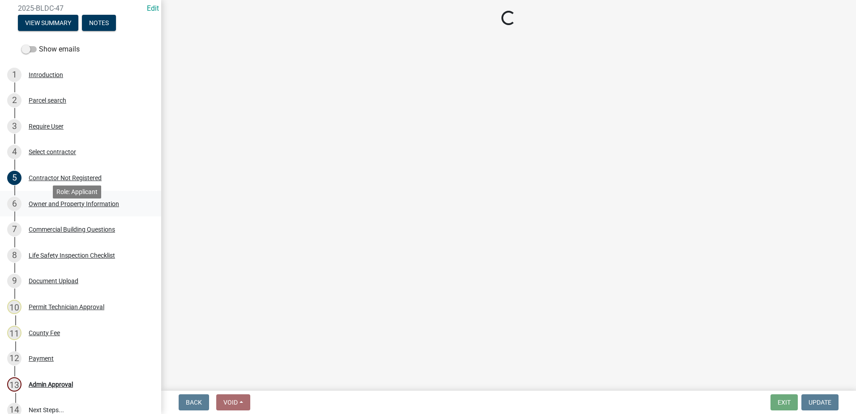
select select "a11fa51f-b34d-496b-ab35-5fd1b53a4648"
select select "83394b22-4a11-496c-8e5c-75ade2e72faf"
select select "469c5908-2854-42d5-89ed-bee7fc26529e"
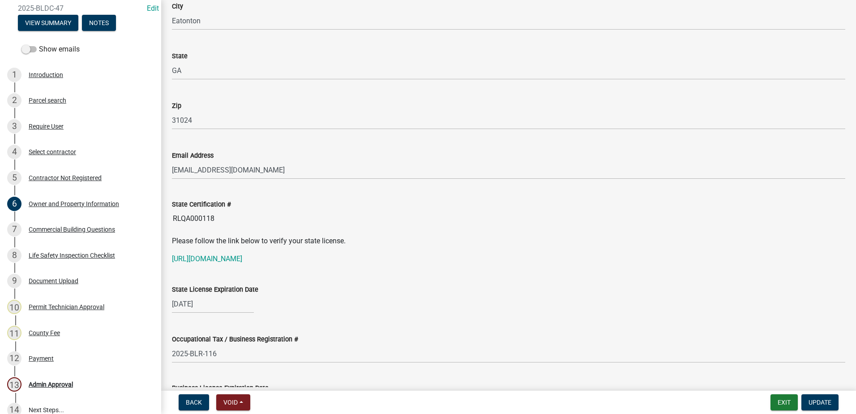
scroll to position [1029, 0]
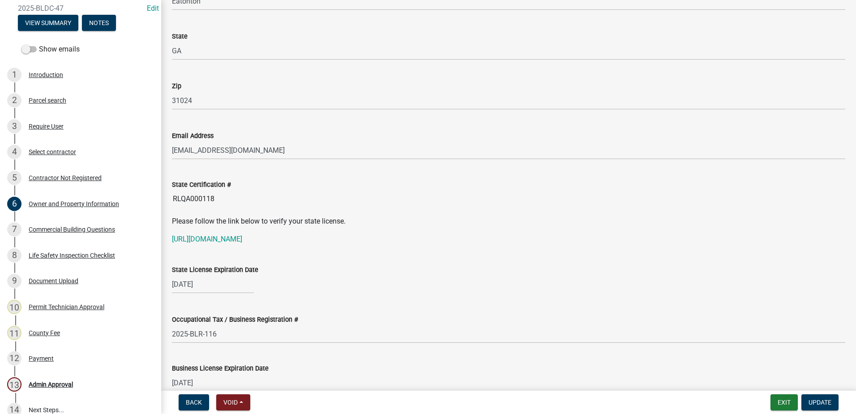
drag, startPoint x: 213, startPoint y: 199, endPoint x: 166, endPoint y: 197, distance: 46.6
click at [166, 197] on div "State Certification # RLQA000118" at bounding box center [508, 186] width 687 height 41
drag, startPoint x: 166, startPoint y: 197, endPoint x: 186, endPoint y: 196, distance: 19.7
click at [209, 236] on link "https://goals.sos.ga.gov/GASOSOneStop/s/licensee-search" at bounding box center [207, 239] width 70 height 9
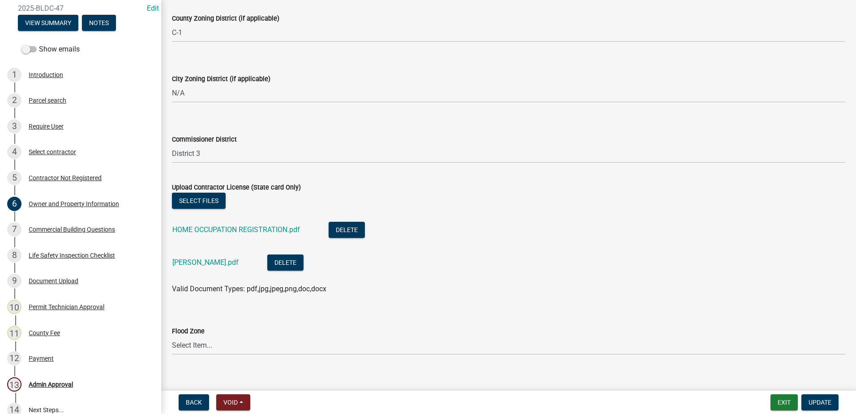
scroll to position [1596, 0]
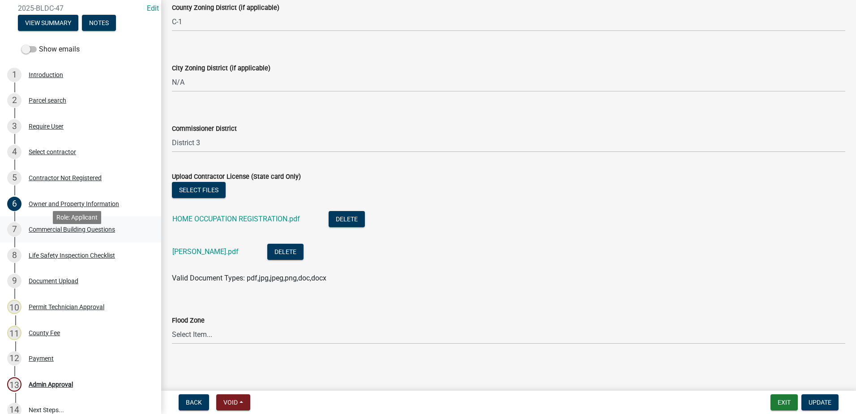
click at [52, 232] on div "Commercial Building Questions" at bounding box center [72, 229] width 86 height 6
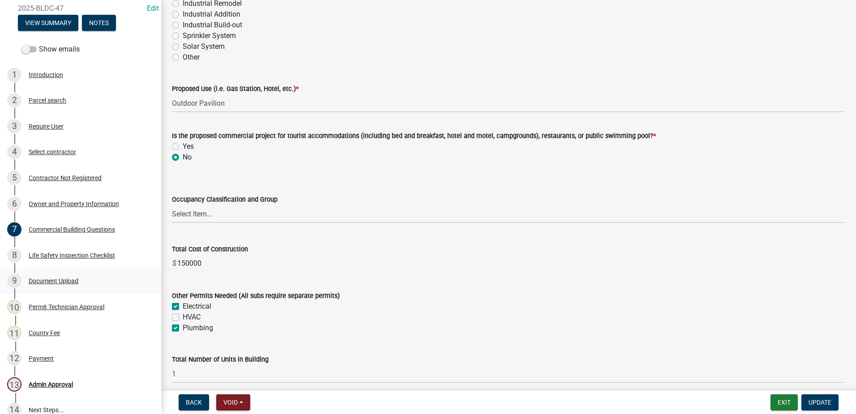
scroll to position [195, 0]
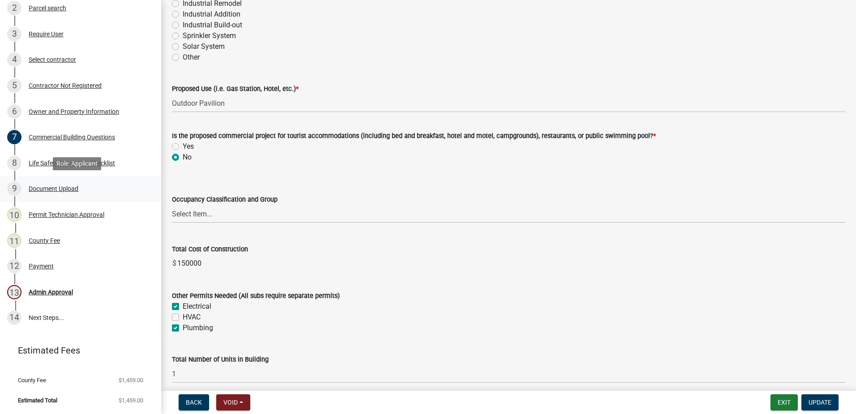
click at [58, 187] on div "Document Upload" at bounding box center [54, 188] width 50 height 6
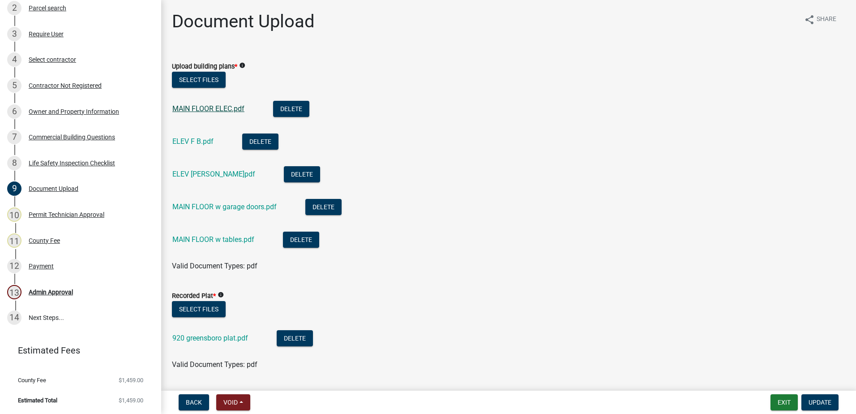
click at [216, 106] on link "MAIN FLOOR ELEC.pdf" at bounding box center [208, 108] width 72 height 9
click at [201, 143] on link "ELEV F B.pdf" at bounding box center [192, 141] width 41 height 9
click at [196, 175] on link "ELEV L R.pdf" at bounding box center [213, 174] width 83 height 9
click at [216, 207] on link "MAIN FLOOR w garage doors.pdf" at bounding box center [224, 206] width 104 height 9
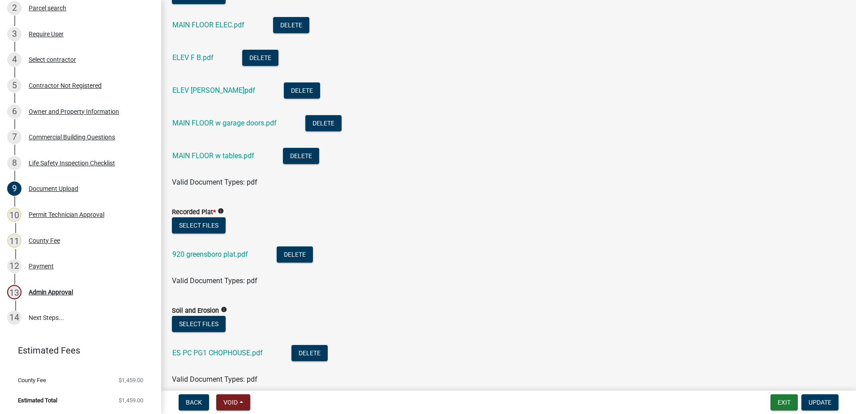
scroll to position [90, 0]
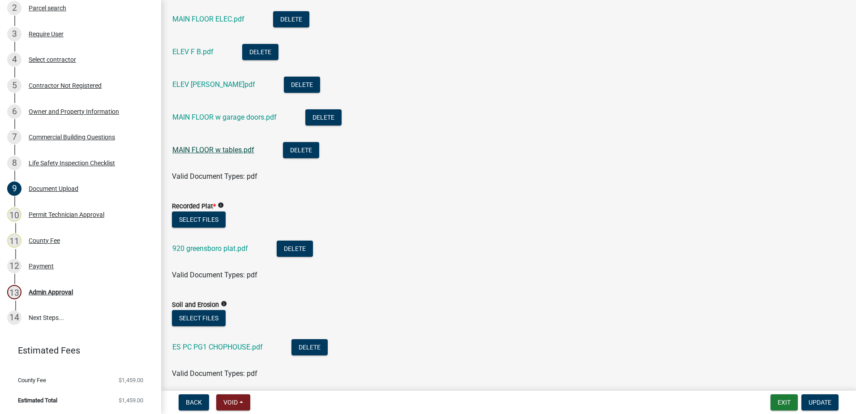
click at [221, 148] on link "MAIN FLOOR w tables.pdf" at bounding box center [213, 149] width 82 height 9
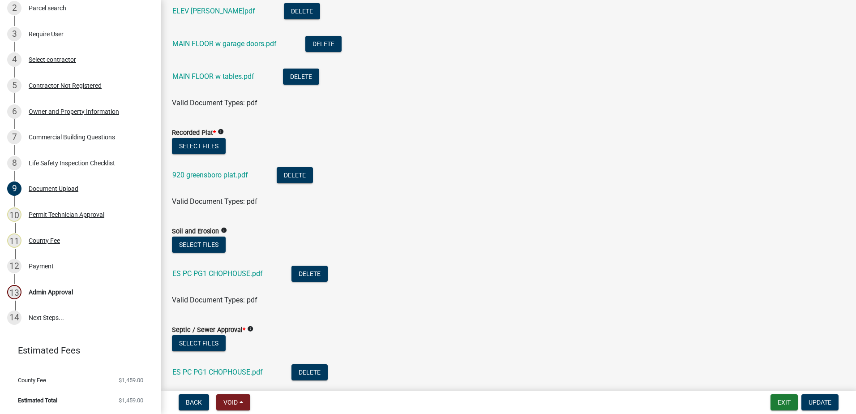
scroll to position [179, 0]
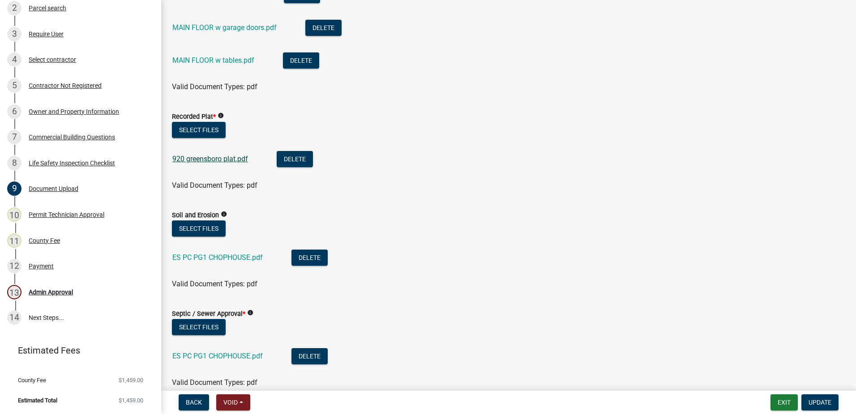
click at [222, 158] on link "920 greensboro plat.pdf" at bounding box center [210, 158] width 76 height 9
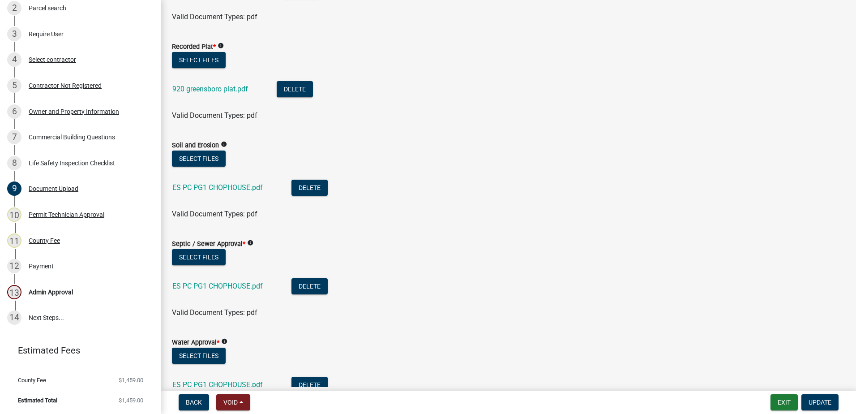
scroll to position [269, 0]
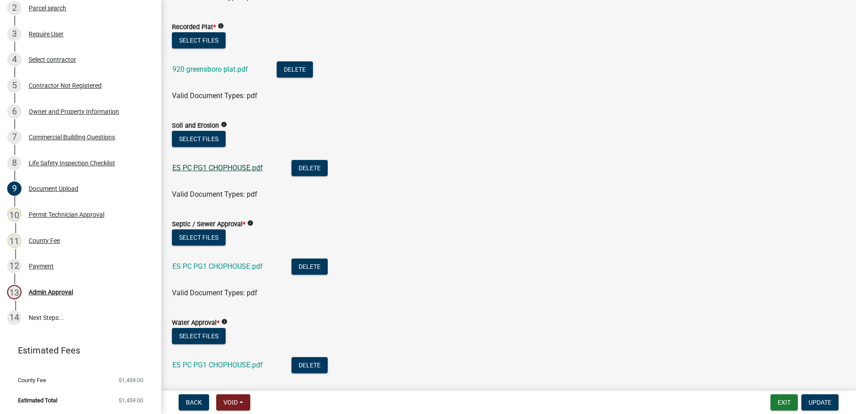
click at [244, 169] on link "ES PC PG1 CHOPHOUSE.pdf" at bounding box center [217, 167] width 90 height 9
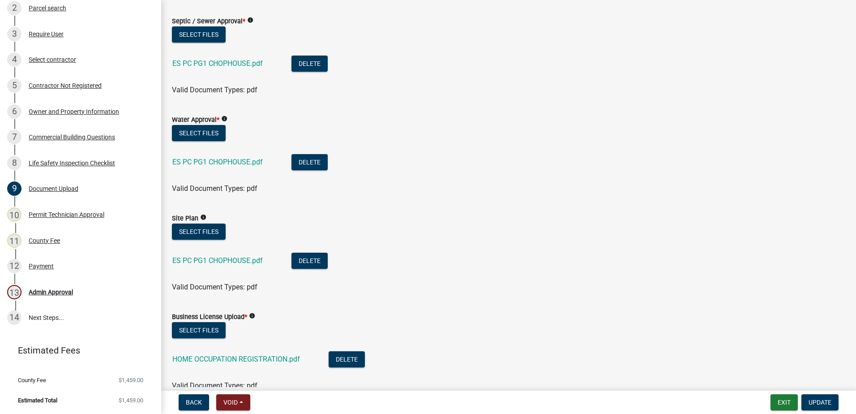
scroll to position [492, 0]
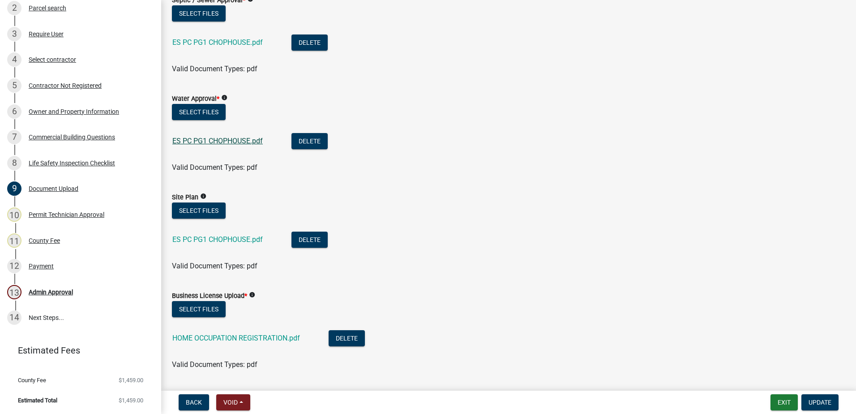
click at [239, 139] on link "ES PC PG1 CHOPHOUSE.pdf" at bounding box center [217, 140] width 90 height 9
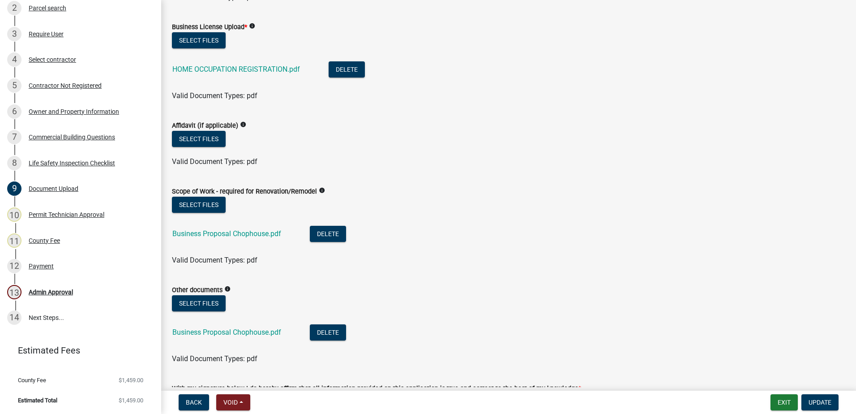
scroll to position [806, 0]
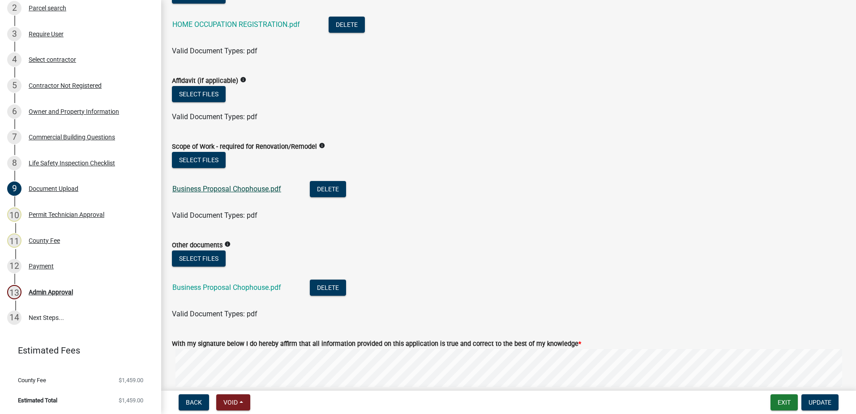
click at [260, 190] on link "Business Proposal Chophouse.pdf" at bounding box center [226, 188] width 109 height 9
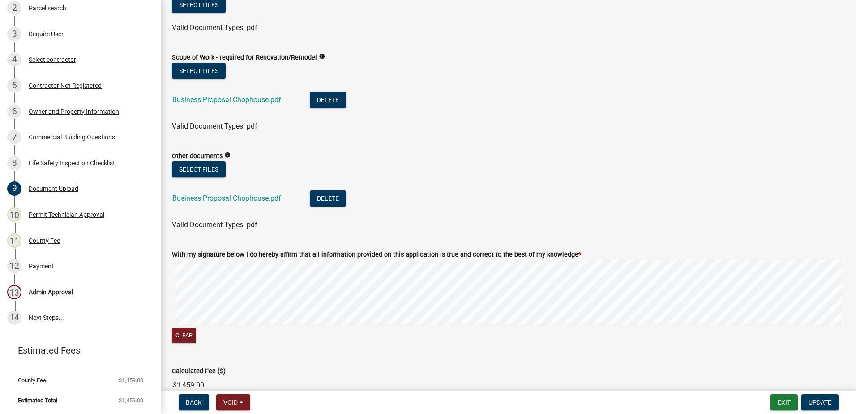
scroll to position [895, 0]
click at [238, 198] on link "Business Proposal Chophouse.pdf" at bounding box center [226, 197] width 109 height 9
click at [71, 136] on div "Commercial Building Questions" at bounding box center [72, 137] width 86 height 6
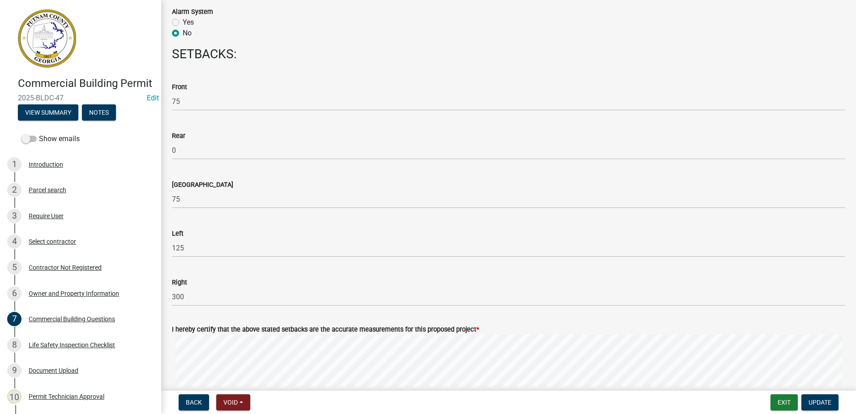
scroll to position [1119, 0]
click at [44, 167] on div "Introduction" at bounding box center [46, 164] width 34 height 6
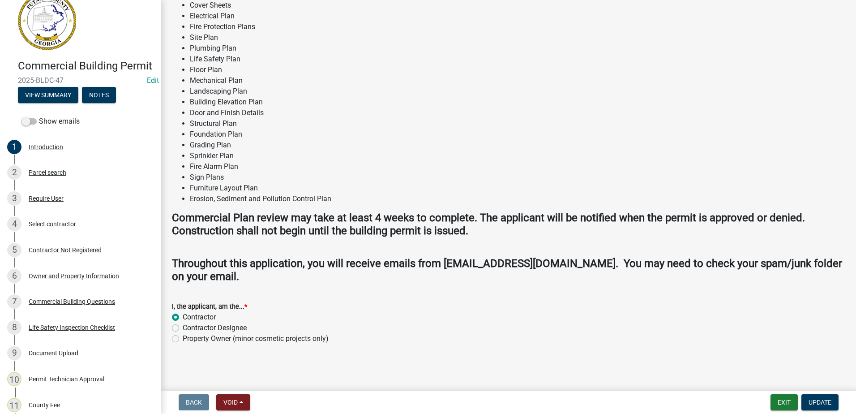
scroll to position [45, 0]
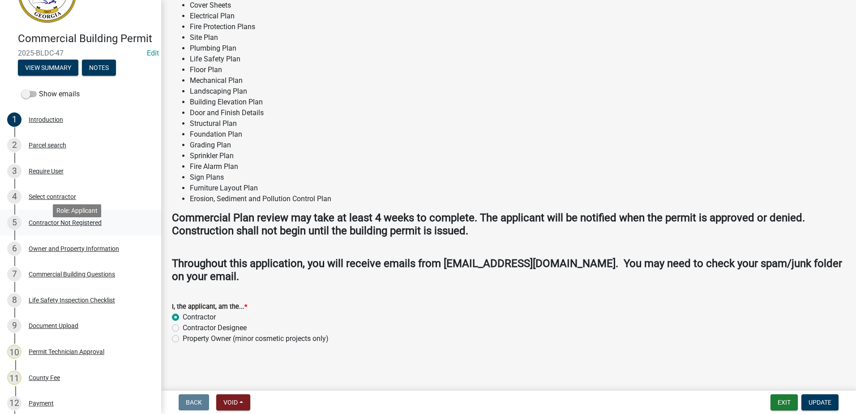
click at [41, 226] on div "Contractor Not Registered" at bounding box center [65, 222] width 73 height 6
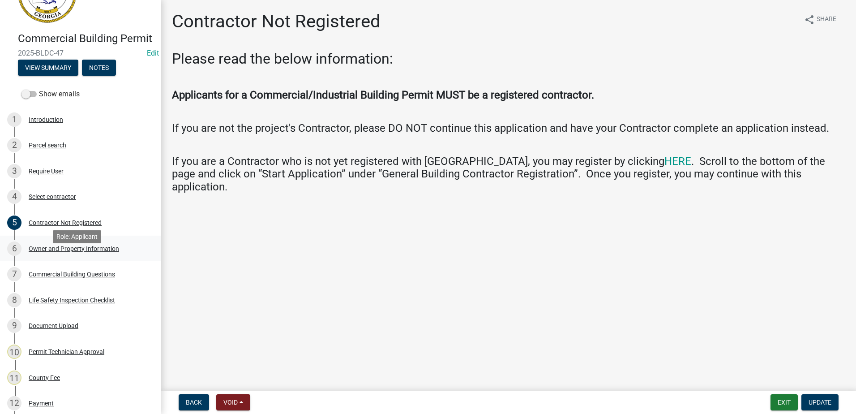
click at [49, 252] on div "Owner and Property Information" at bounding box center [74, 248] width 90 height 6
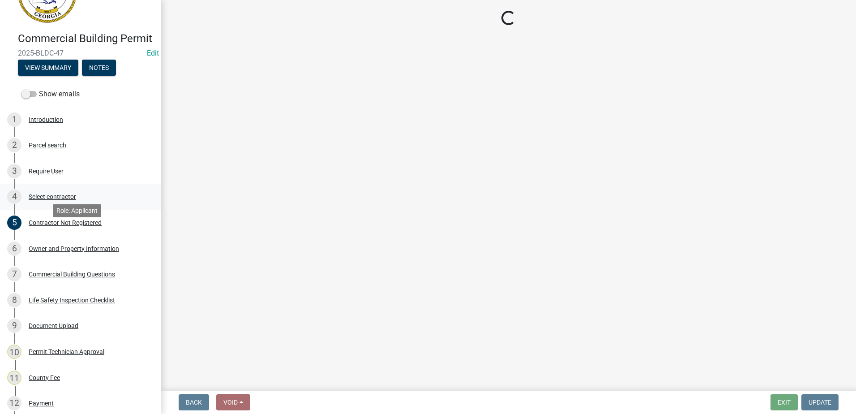
select select "a11fa51f-b34d-496b-ab35-5fd1b53a4648"
select select "83394b22-4a11-496c-8e5c-75ade2e72faf"
select select "469c5908-2854-42d5-89ed-bee7fc26529e"
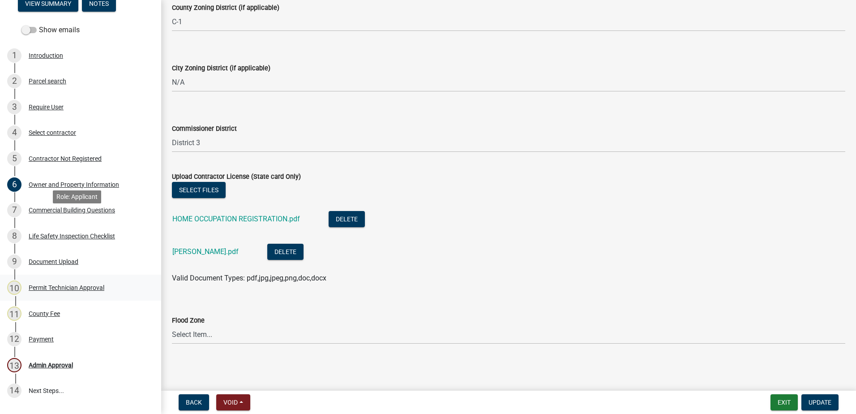
scroll to position [195, 0]
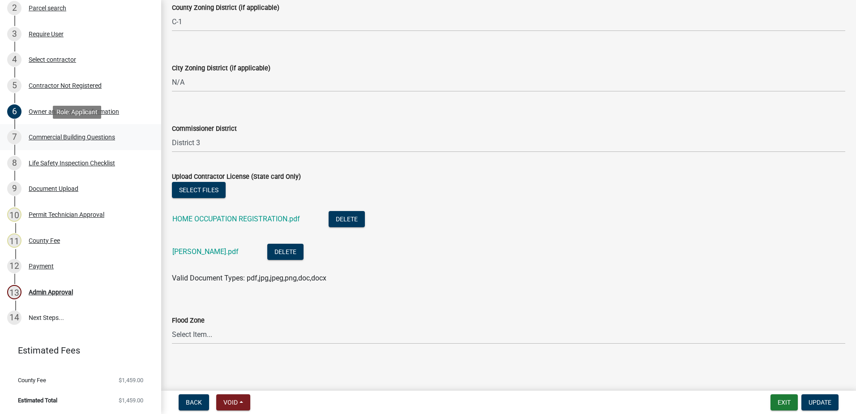
click at [42, 138] on div "Commercial Building Questions" at bounding box center [72, 137] width 86 height 6
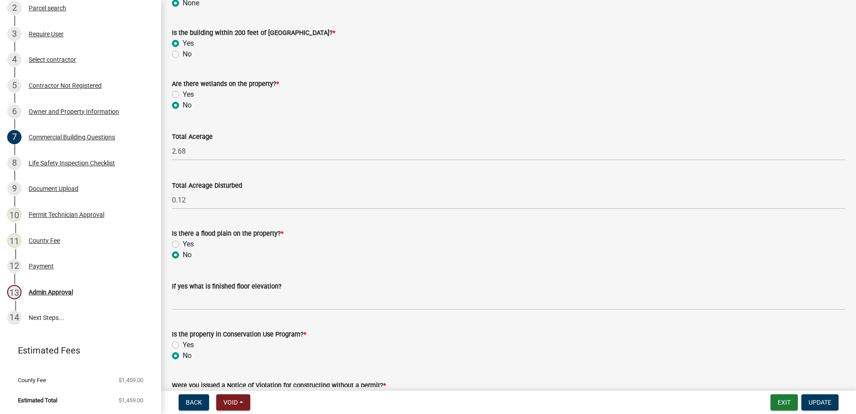
scroll to position [2913, 0]
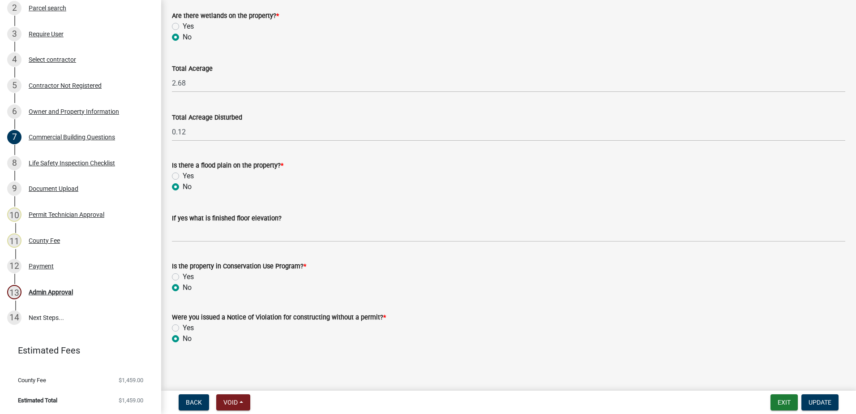
click at [183, 175] on label "Yes" at bounding box center [188, 176] width 11 height 11
click at [183, 175] on input "Yes" at bounding box center [186, 174] width 6 height 6
radio input "true"
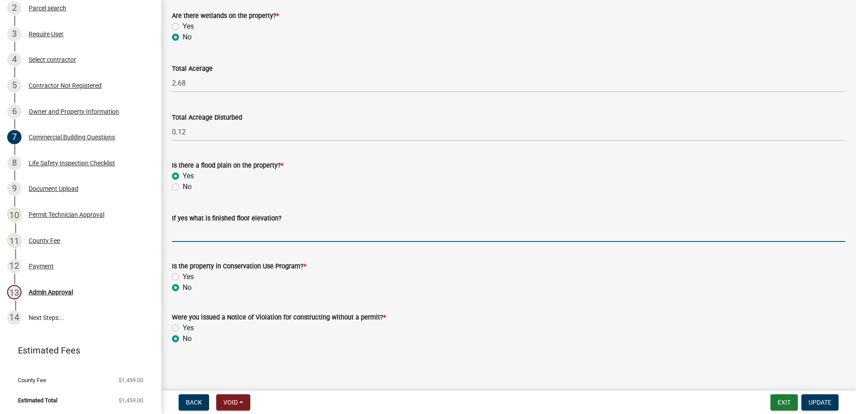
click at [190, 238] on input "text" at bounding box center [508, 232] width 673 height 18
type input "450"
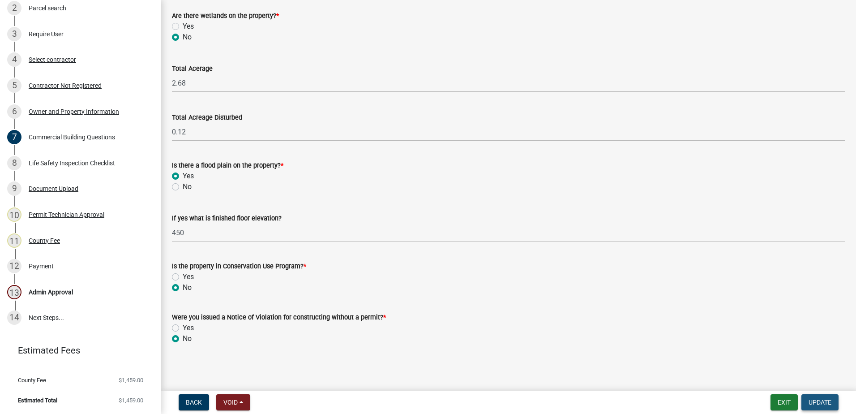
click at [833, 407] on button "Update" at bounding box center [819, 402] width 37 height 16
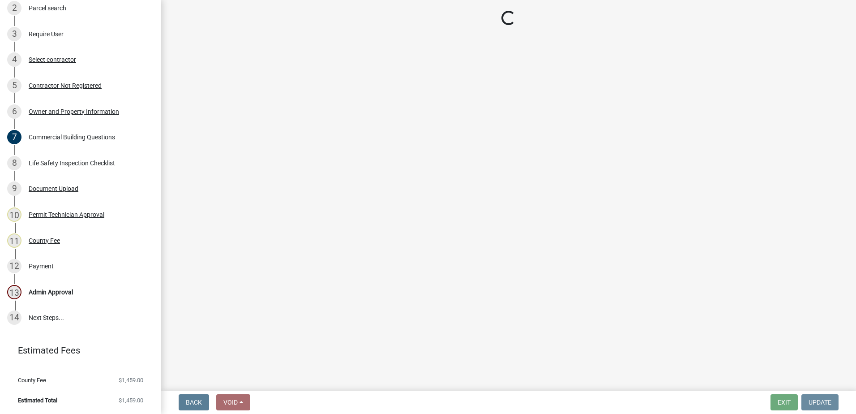
scroll to position [0, 0]
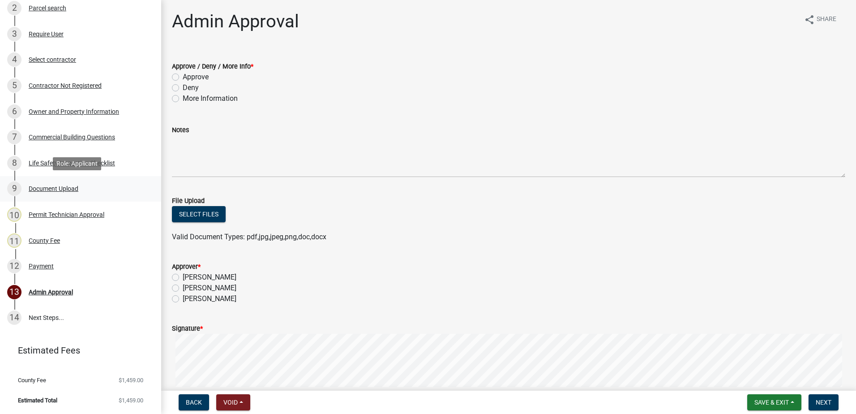
click at [55, 189] on div "Document Upload" at bounding box center [54, 188] width 50 height 6
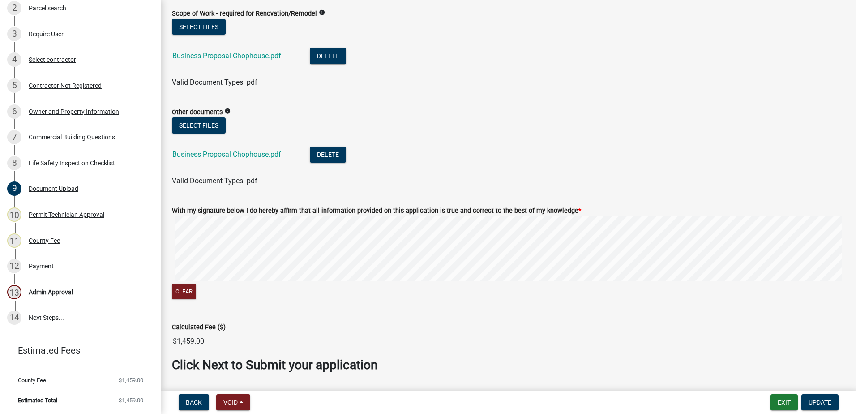
scroll to position [831, 0]
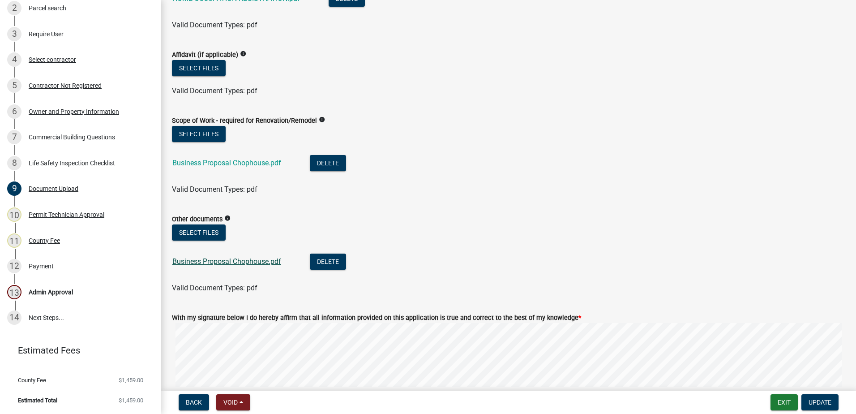
click at [226, 261] on link "Business Proposal Chophouse.pdf" at bounding box center [226, 261] width 109 height 9
click at [228, 162] on link "Business Proposal Chophouse.pdf" at bounding box center [226, 162] width 109 height 9
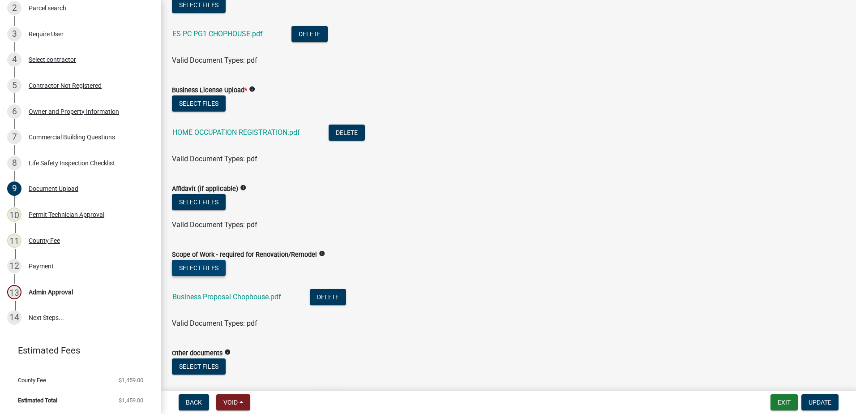
scroll to position [697, 0]
click at [214, 132] on link "HOME OCCUPATION REGISTRATION.pdf" at bounding box center [236, 132] width 128 height 9
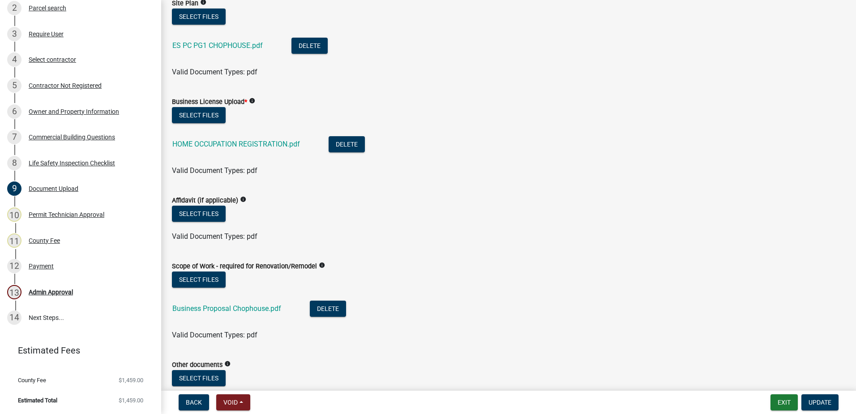
scroll to position [608, 0]
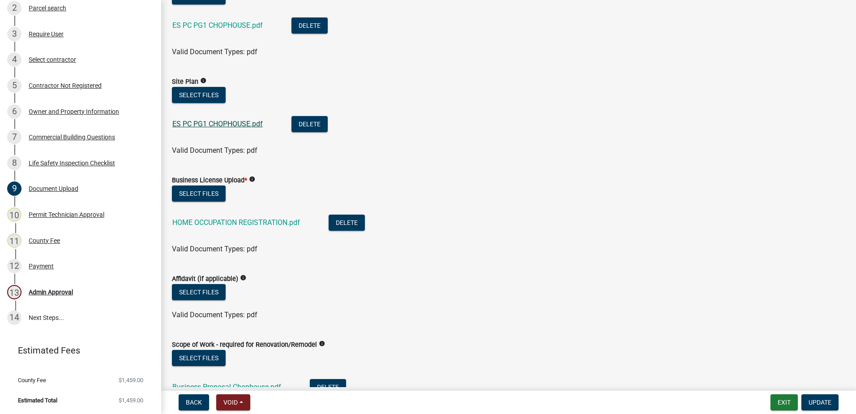
click at [223, 124] on link "ES PC PG1 CHOPHOUSE.pdf" at bounding box center [217, 123] width 90 height 9
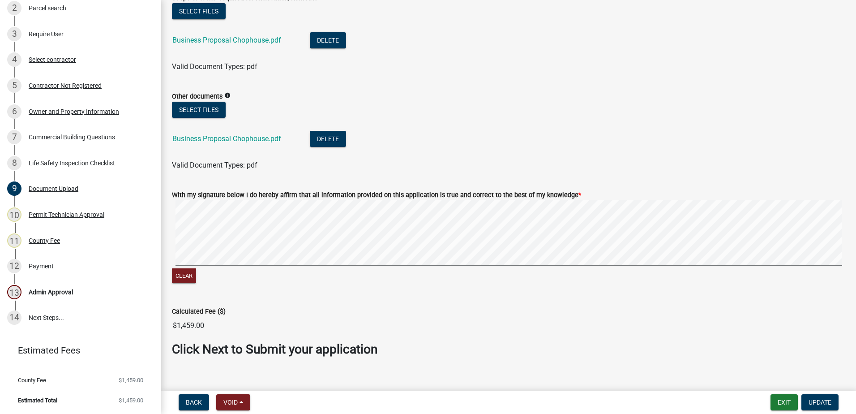
scroll to position [966, 0]
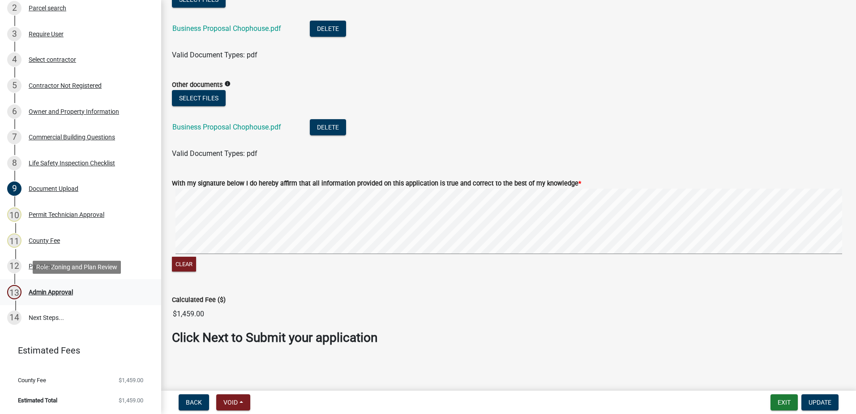
click at [60, 295] on div "13 Admin Approval" at bounding box center [77, 292] width 140 height 14
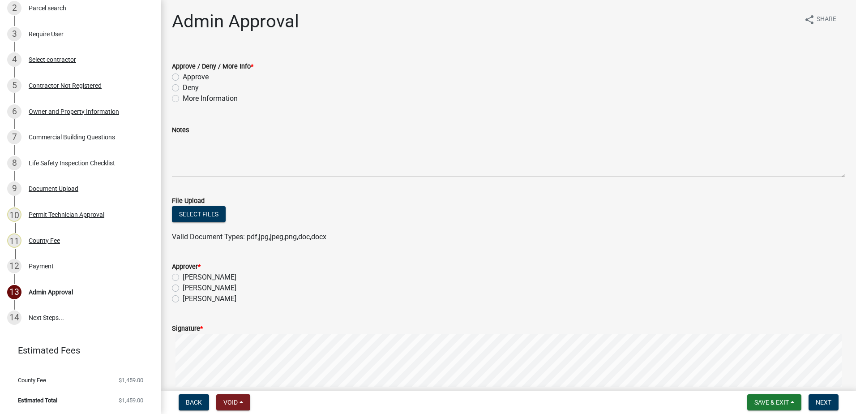
click at [183, 97] on label "More Information" at bounding box center [210, 98] width 55 height 11
click at [183, 97] on input "More Information" at bounding box center [186, 96] width 6 height 6
radio input "true"
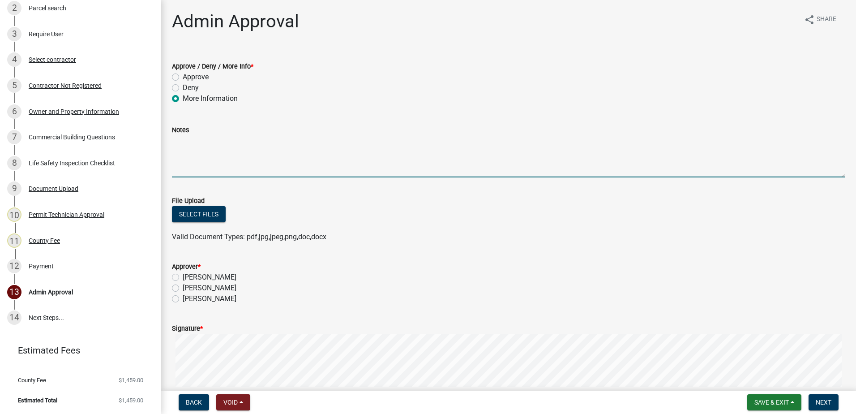
click at [225, 157] on textarea "Notes" at bounding box center [508, 156] width 673 height 42
type textarea "B"
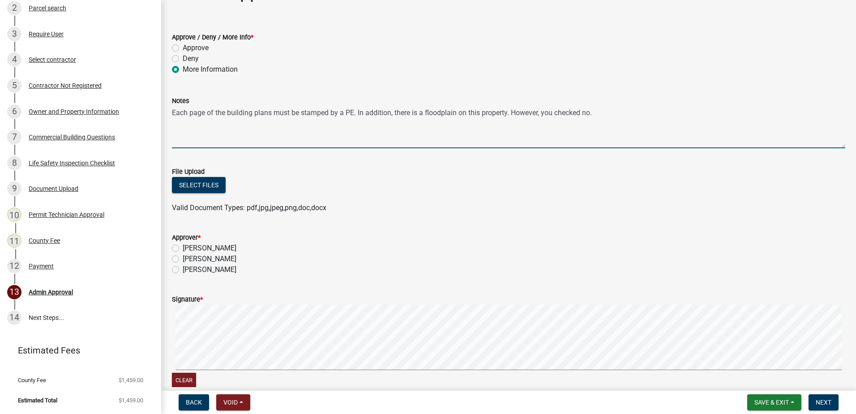
scroll to position [45, 0]
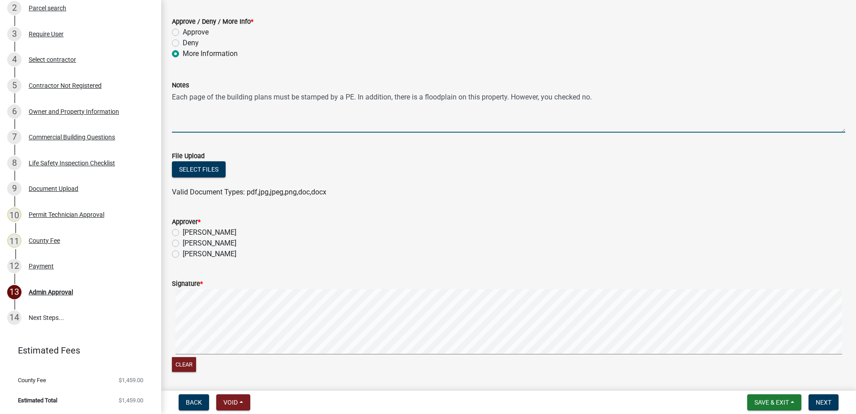
click at [357, 98] on textarea "Each page of the building plans must be stamped by a PE. In addition, there is …" at bounding box center [508, 111] width 673 height 42
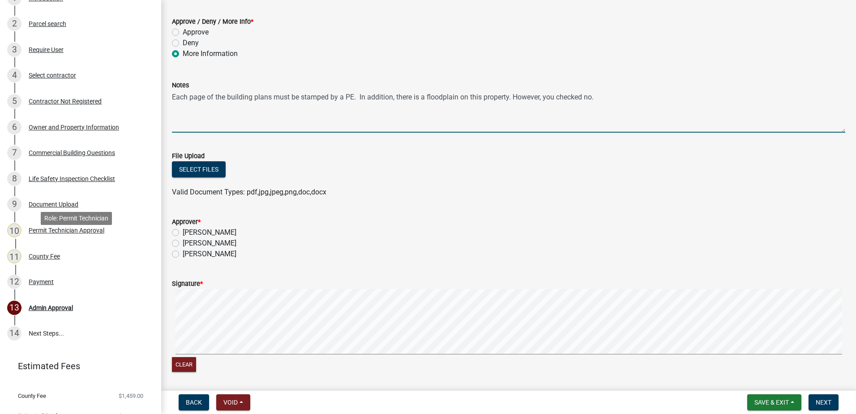
scroll to position [150, 0]
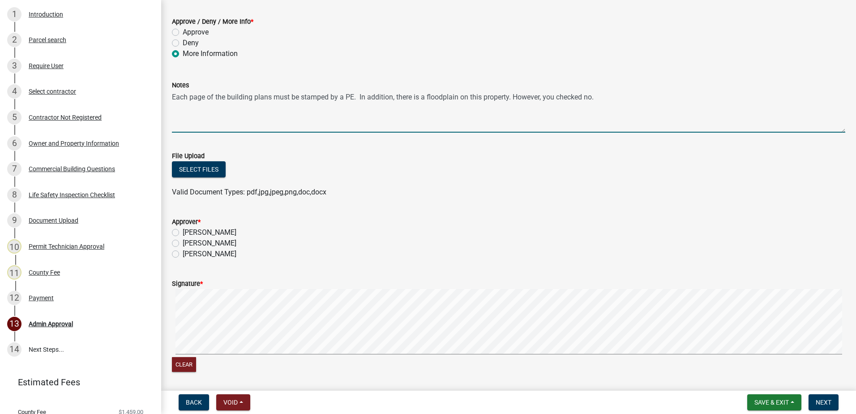
type textarea "Each page of the building plans must be stamped by a PE. In addition, there is …"
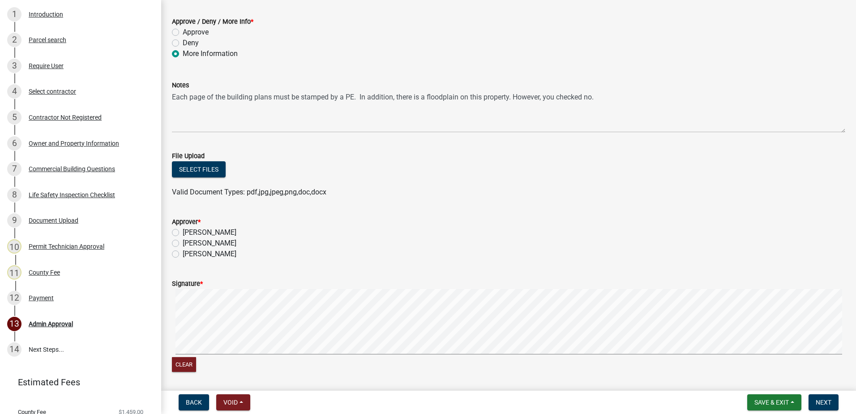
click at [183, 232] on label "[PERSON_NAME]" at bounding box center [210, 232] width 54 height 11
click at [183, 232] on input "[PERSON_NAME]" at bounding box center [186, 230] width 6 height 6
radio input "true"
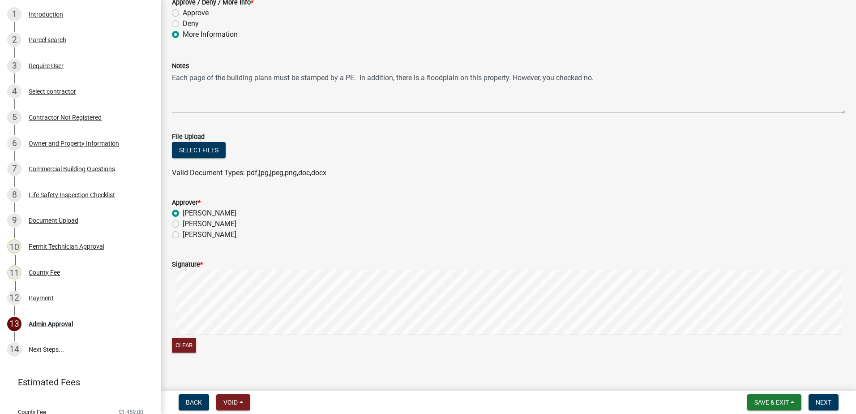
scroll to position [75, 0]
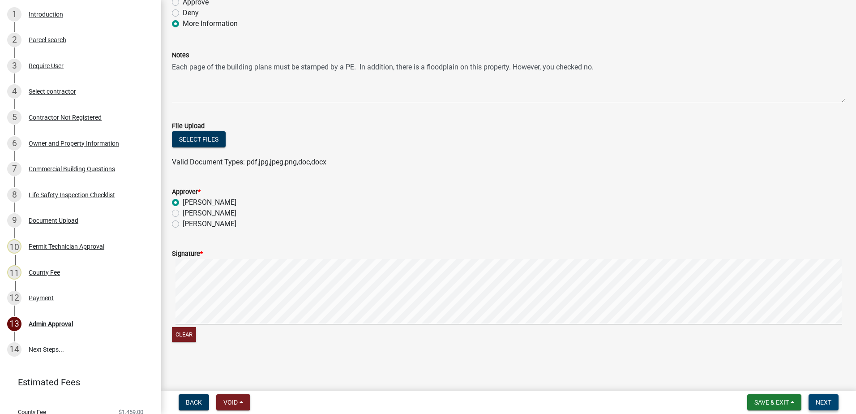
drag, startPoint x: 823, startPoint y: 401, endPoint x: 752, endPoint y: 326, distance: 102.6
click at [752, 326] on wm-app "Commercial Building Permit 2025-BLDC-47 Edit View Summary Notes Show emails 1 I…" at bounding box center [428, 207] width 856 height 414
click at [825, 402] on span "Next" at bounding box center [823, 401] width 16 height 7
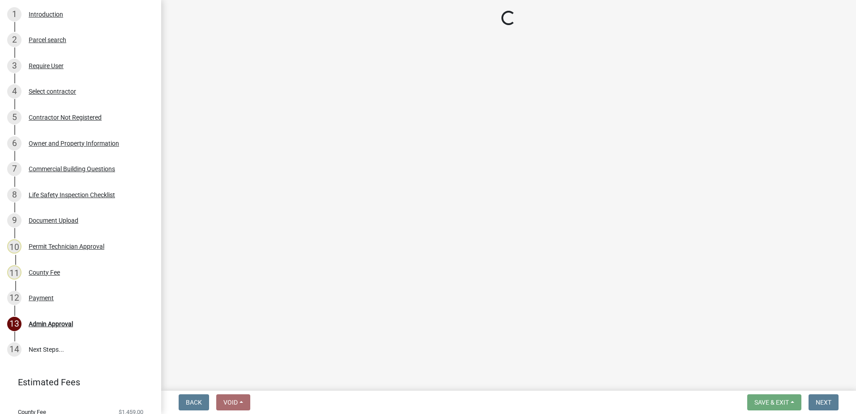
scroll to position [0, 0]
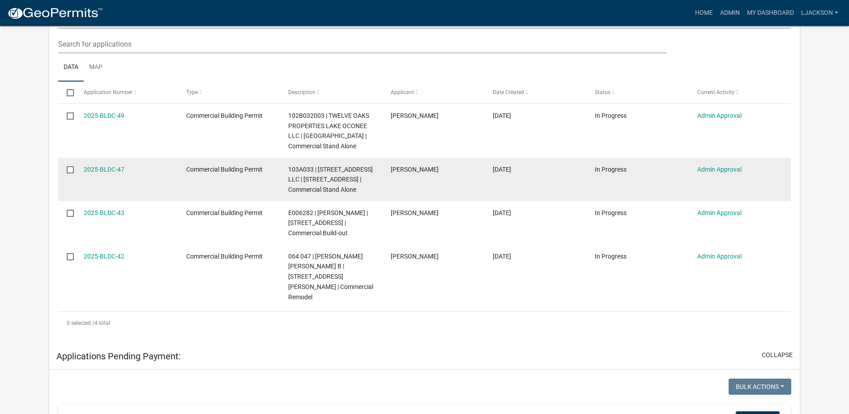
scroll to position [224, 0]
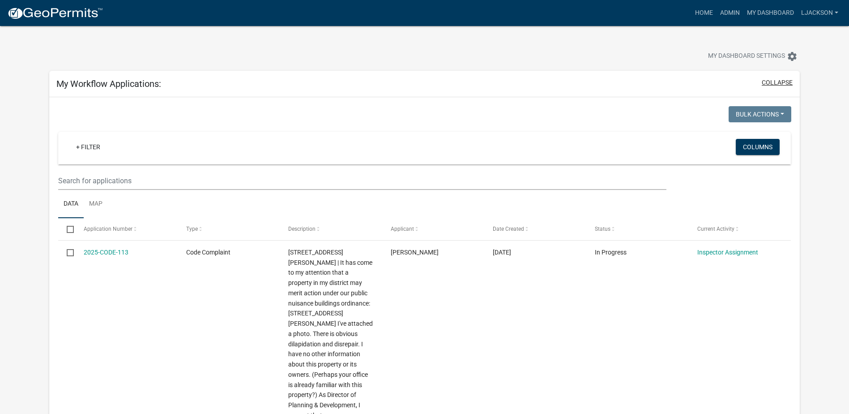
click at [777, 81] on button "collapse" at bounding box center [777, 82] width 31 height 9
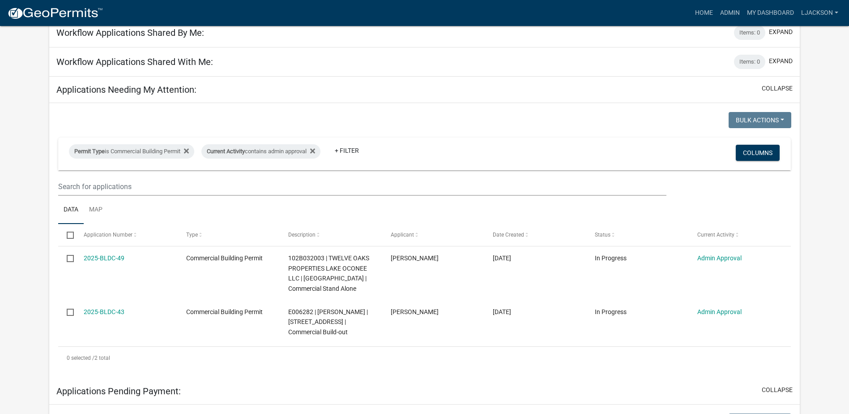
scroll to position [90, 0]
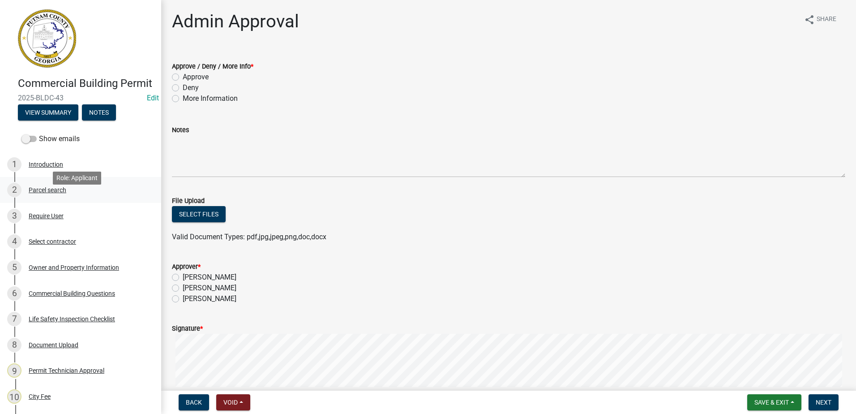
click at [46, 193] on div "Parcel search" at bounding box center [48, 190] width 38 height 6
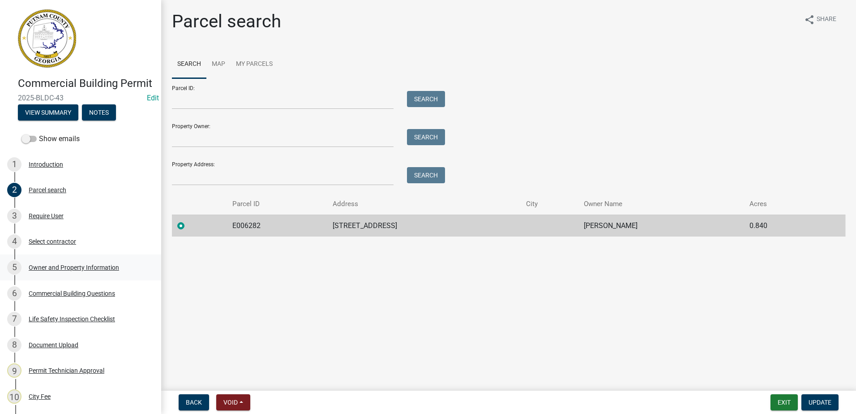
drag, startPoint x: 51, startPoint y: 281, endPoint x: 107, endPoint y: 275, distance: 56.7
click at [107, 274] on div "5 Owner and Property Information" at bounding box center [77, 267] width 140 height 14
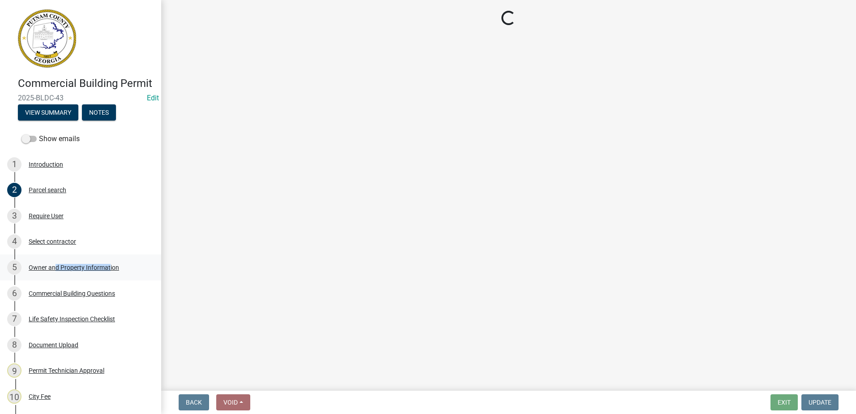
select select "ef7a1fc2-7a7a-426d-b1f0-c9b9b6ca7ff4"
select select "58d273ed-cbd1-45cf-a92b-4c415c252308"
select select "95c2f08d-bd21-40ac-acc0-bf0ad2ba7c20"
select select "fa9ac713-ff98-4511-b6d6-b752a2dce95a"
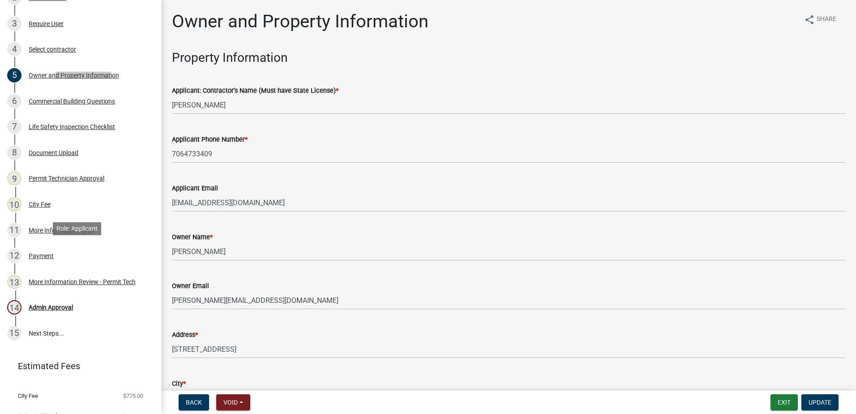
scroll to position [176, 0]
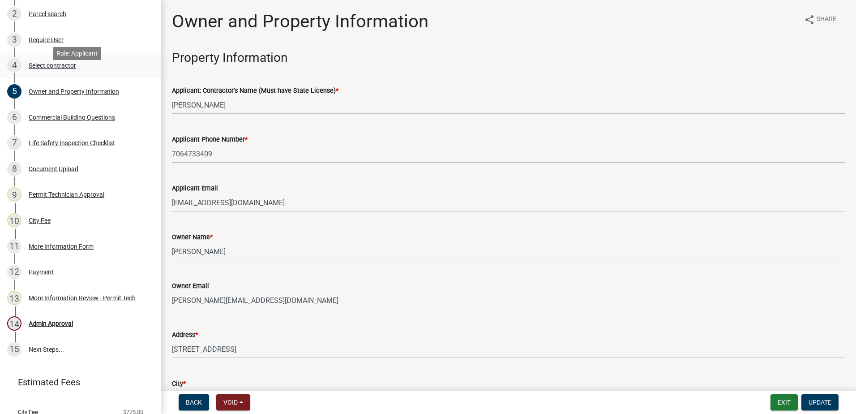
click at [153, 79] on link "4 Select contractor" at bounding box center [80, 66] width 161 height 26
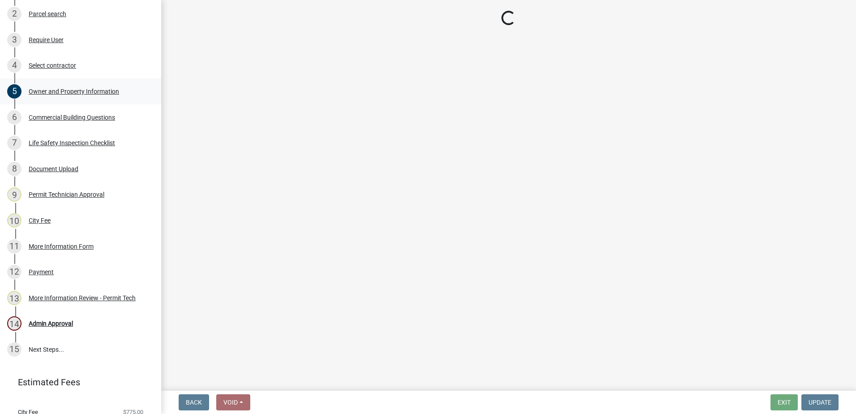
click at [91, 94] on div "Owner and Property Information" at bounding box center [74, 91] width 90 height 6
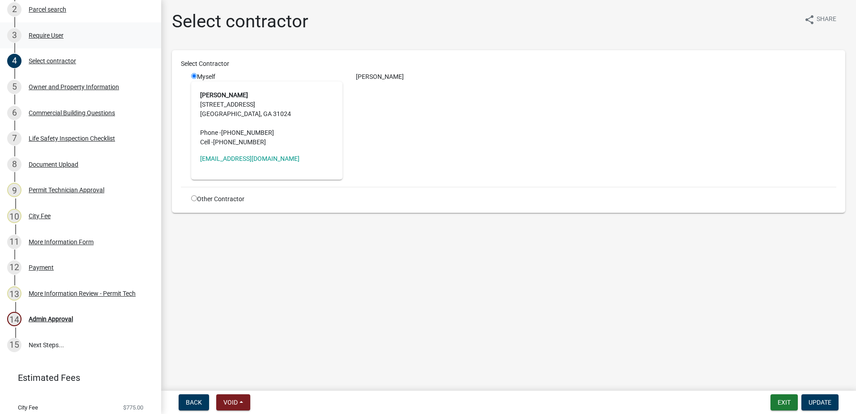
scroll to position [86, 0]
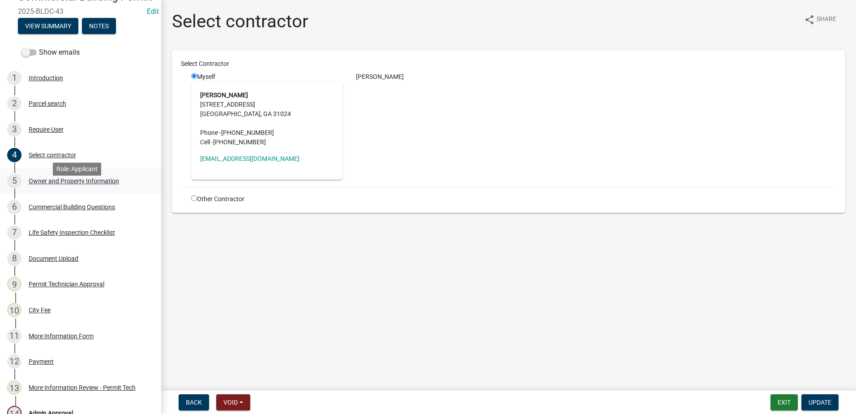
click at [46, 188] on div "5 Owner and Property Information" at bounding box center [77, 181] width 140 height 14
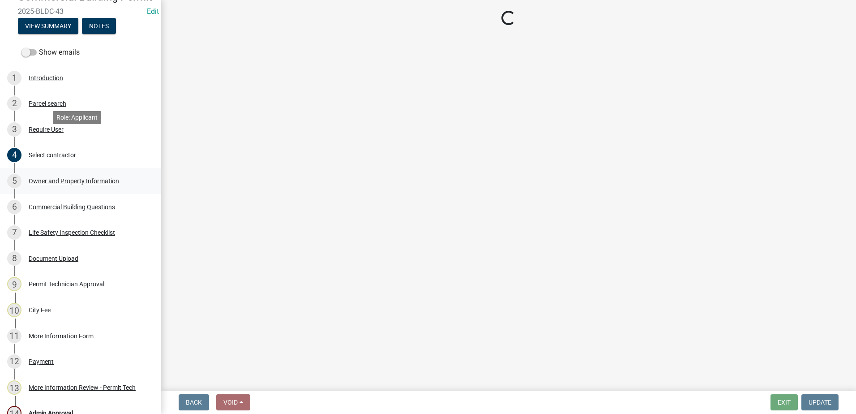
select select "ef7a1fc2-7a7a-426d-b1f0-c9b9b6ca7ff4"
select select "58d273ed-cbd1-45cf-a92b-4c415c252308"
select select "95c2f08d-bd21-40ac-acc0-bf0ad2ba7c20"
select select "fa9ac713-ff98-4511-b6d6-b752a2dce95a"
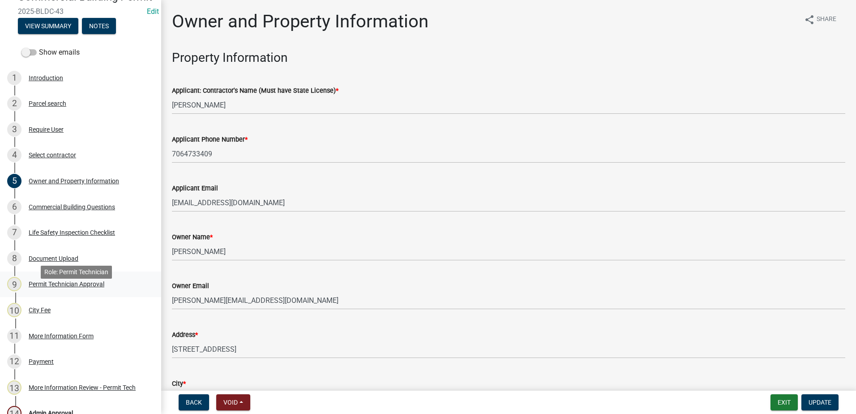
click at [51, 287] on div "Permit Technician Approval" at bounding box center [67, 284] width 76 height 6
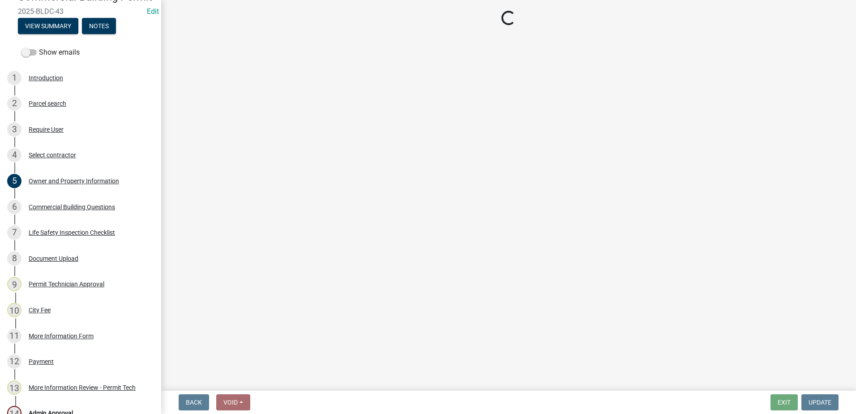
select select "ef7a1fc2-7a7a-426d-b1f0-c9b9b6ca7ff4"
select select "58d273ed-cbd1-45cf-a92b-4c415c252308"
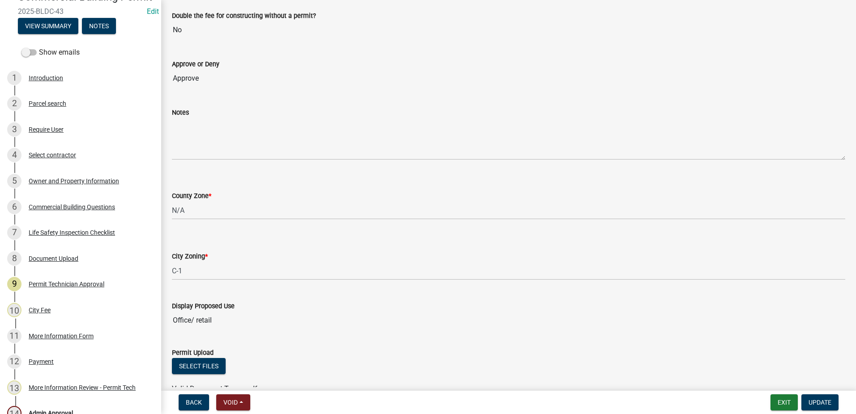
scroll to position [0, 0]
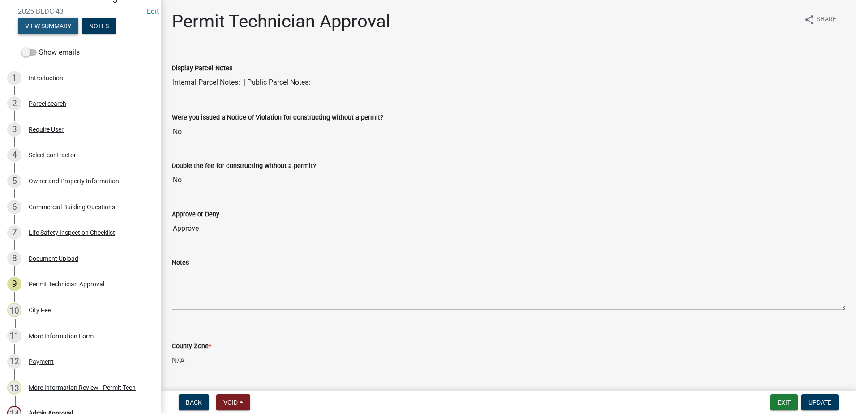
click at [63, 34] on button "View Summary" at bounding box center [48, 26] width 60 height 16
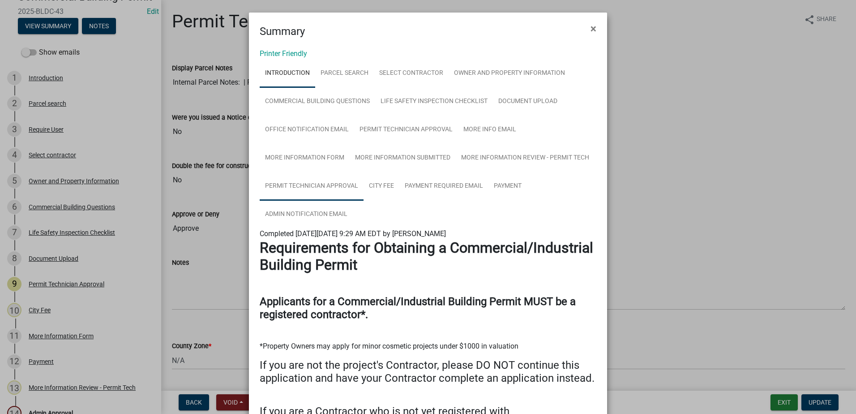
click at [325, 183] on link "Permit Technician Approval" at bounding box center [312, 186] width 104 height 29
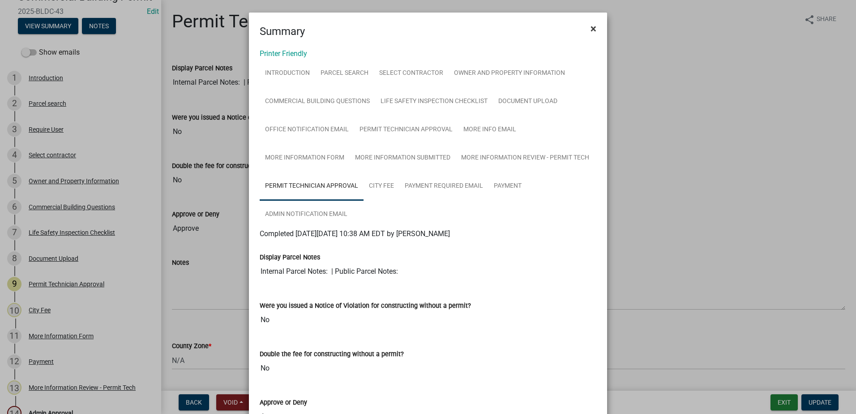
click at [590, 28] on span "×" at bounding box center [593, 28] width 6 height 13
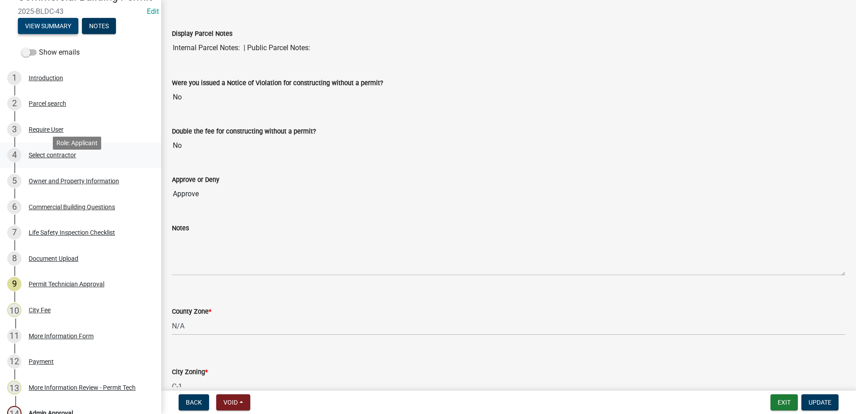
scroll to position [45, 0]
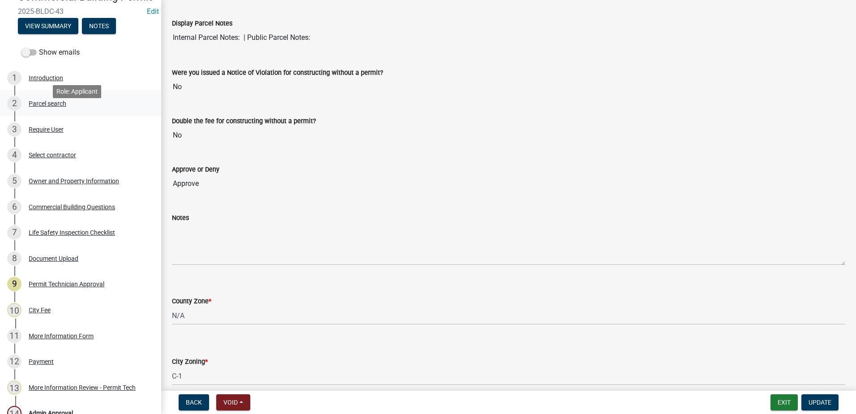
click at [47, 107] on div "Parcel search" at bounding box center [48, 103] width 38 height 6
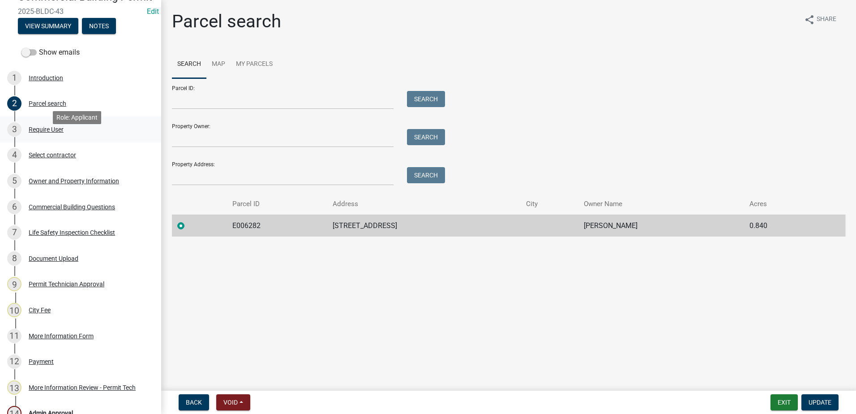
click at [47, 132] on div "Require User" at bounding box center [46, 129] width 35 height 6
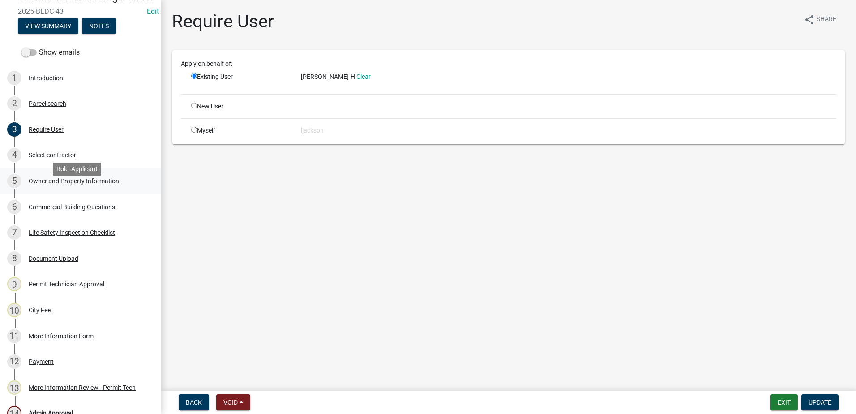
click at [54, 184] on div "Owner and Property Information" at bounding box center [74, 181] width 90 height 6
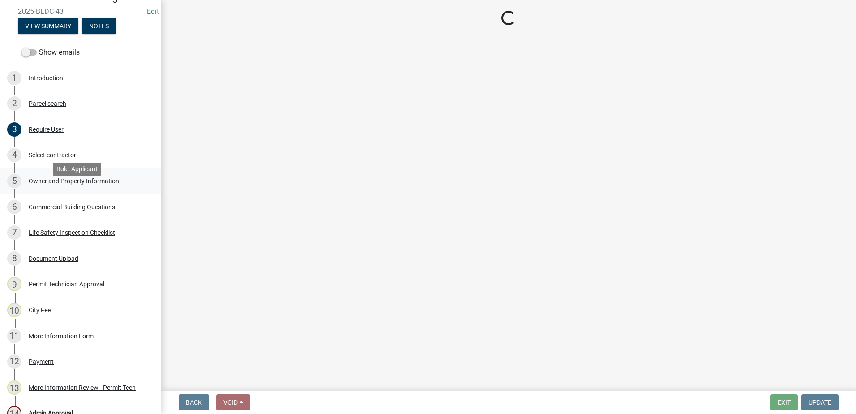
select select "ef7a1fc2-7a7a-426d-b1f0-c9b9b6ca7ff4"
select select "58d273ed-cbd1-45cf-a92b-4c415c252308"
select select "95c2f08d-bd21-40ac-acc0-bf0ad2ba7c20"
select select "fa9ac713-ff98-4511-b6d6-b752a2dce95a"
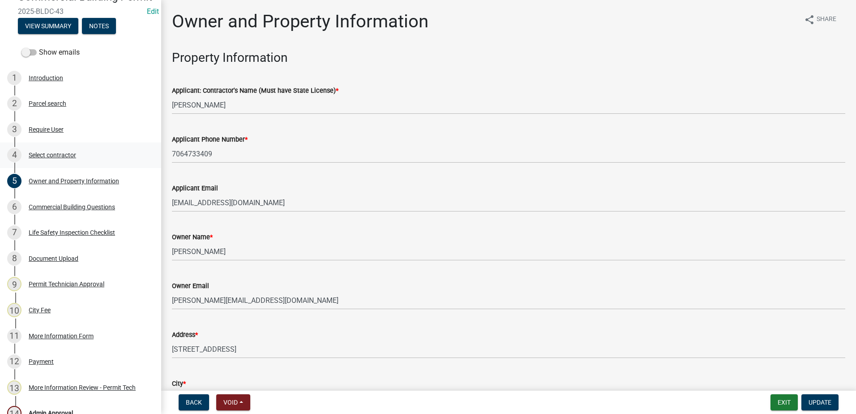
click at [54, 158] on div "Select contractor" at bounding box center [52, 155] width 47 height 6
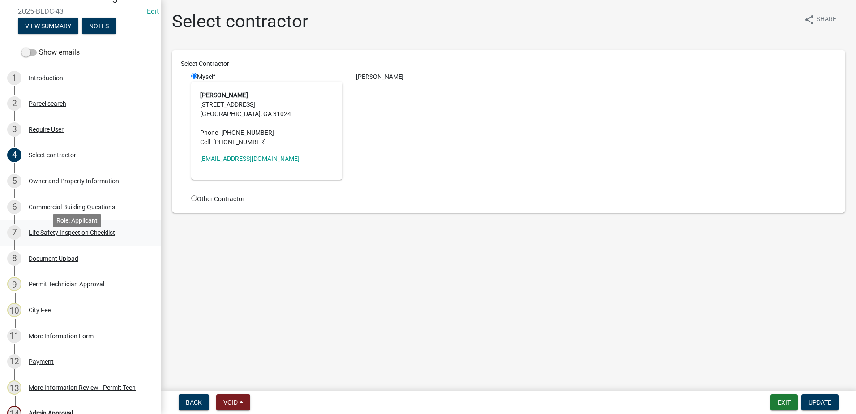
click at [50, 235] on div "Life Safety Inspection Checklist" at bounding box center [72, 232] width 86 height 6
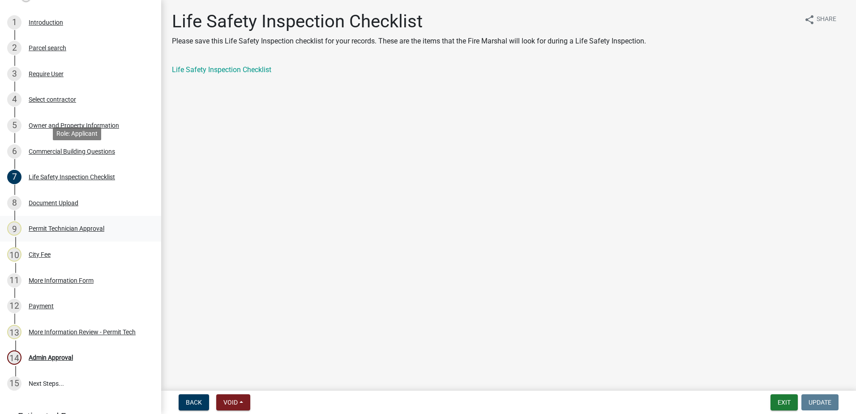
scroll to position [221, 0]
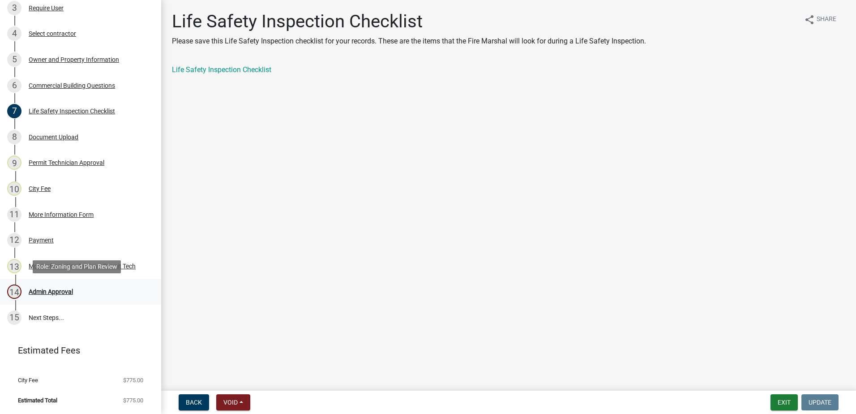
click at [57, 292] on div "Admin Approval" at bounding box center [51, 291] width 44 height 6
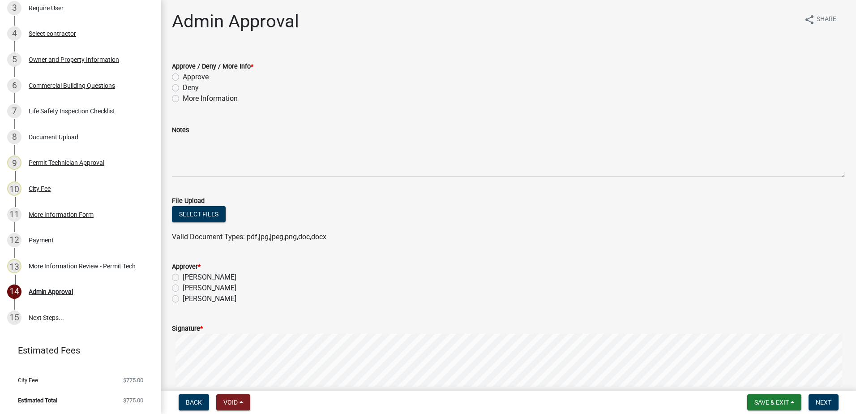
click at [183, 99] on label "More Information" at bounding box center [210, 98] width 55 height 11
click at [183, 99] on input "More Information" at bounding box center [186, 96] width 6 height 6
radio input "true"
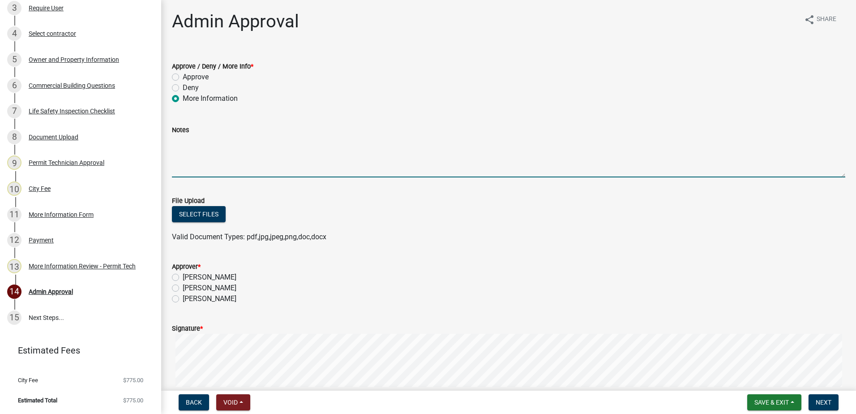
click at [199, 154] on textarea "Notes" at bounding box center [508, 156] width 673 height 42
type textarea "T"
type textarea "Applicant started without a permit. Therefore the permit fee is doubled."
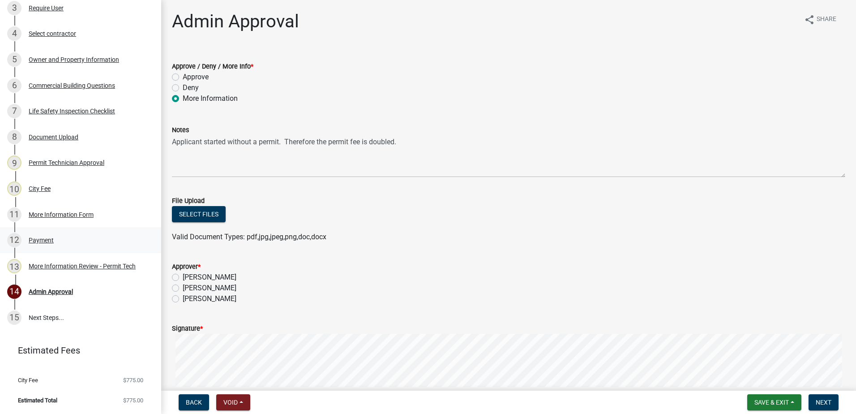
click at [30, 239] on div "Payment" at bounding box center [41, 240] width 25 height 6
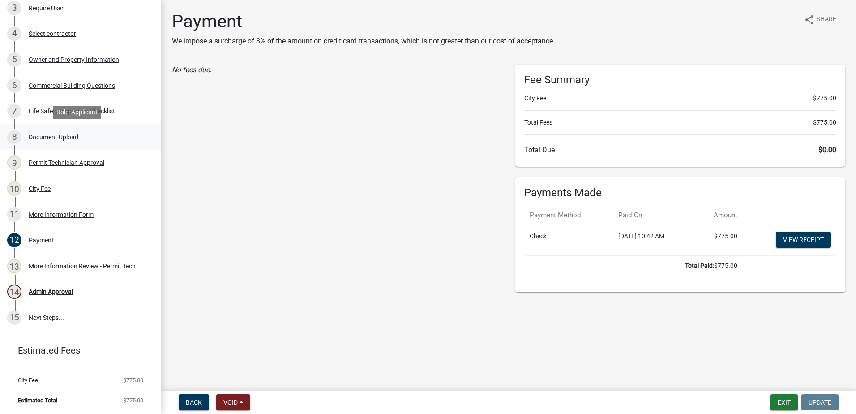
click at [43, 135] on div "Document Upload" at bounding box center [54, 137] width 50 height 6
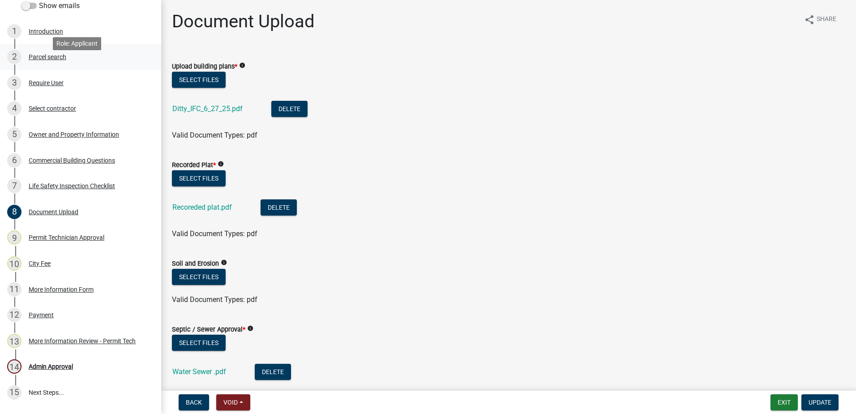
scroll to position [134, 0]
click at [47, 110] on div "Select contractor" at bounding box center [52, 107] width 47 height 6
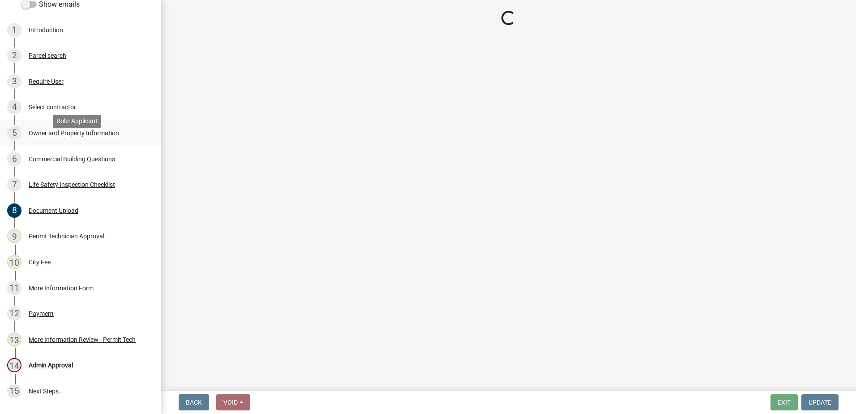
click at [48, 136] on div "Owner and Property Information" at bounding box center [74, 133] width 90 height 6
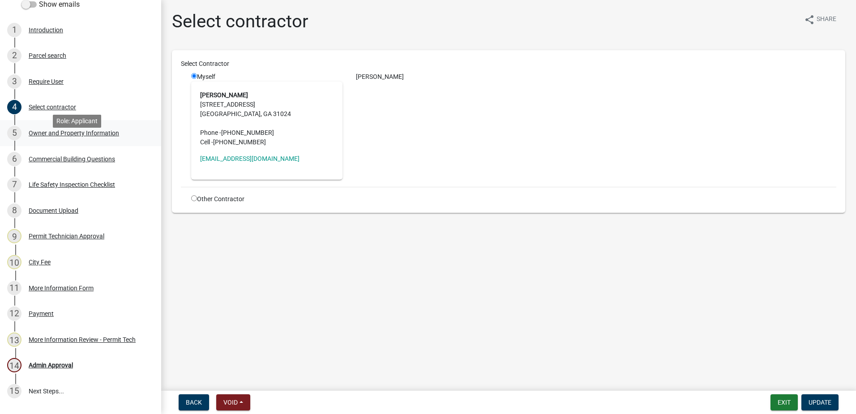
select select "ef7a1fc2-7a7a-426d-b1f0-c9b9b6ca7ff4"
select select "58d273ed-cbd1-45cf-a92b-4c415c252308"
select select "95c2f08d-bd21-40ac-acc0-bf0ad2ba7c20"
select select "fa9ac713-ff98-4511-b6d6-b752a2dce95a"
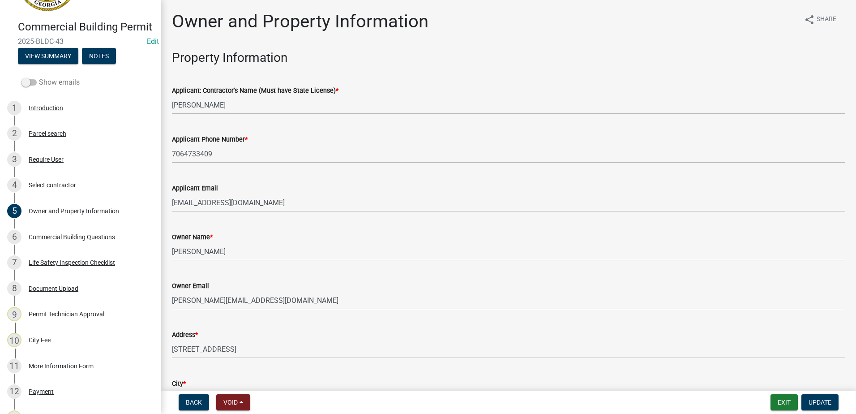
scroll to position [0, 0]
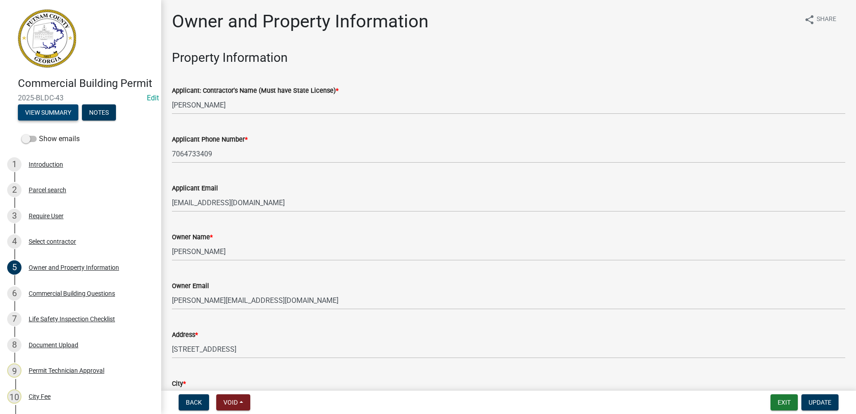
click at [39, 120] on button "View Summary" at bounding box center [48, 112] width 60 height 16
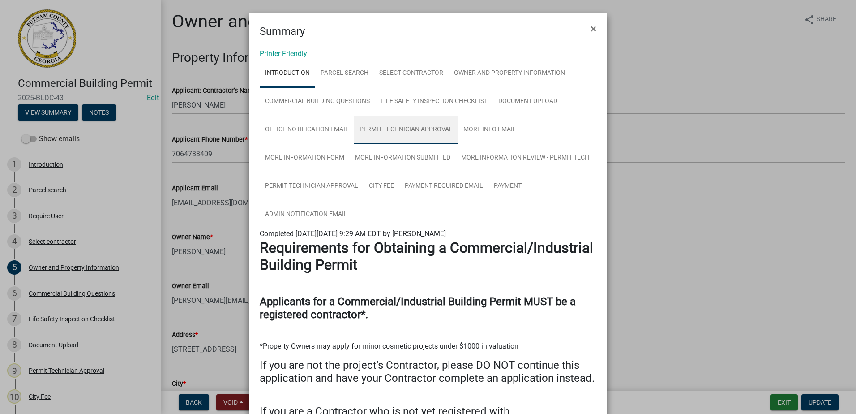
click at [414, 129] on link "Permit Technician Approval" at bounding box center [406, 129] width 104 height 29
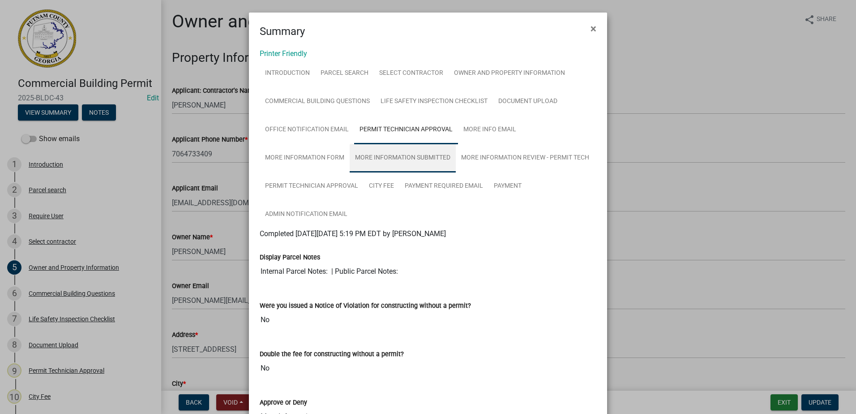
click at [420, 156] on link "More Information Submitted" at bounding box center [403, 158] width 106 height 29
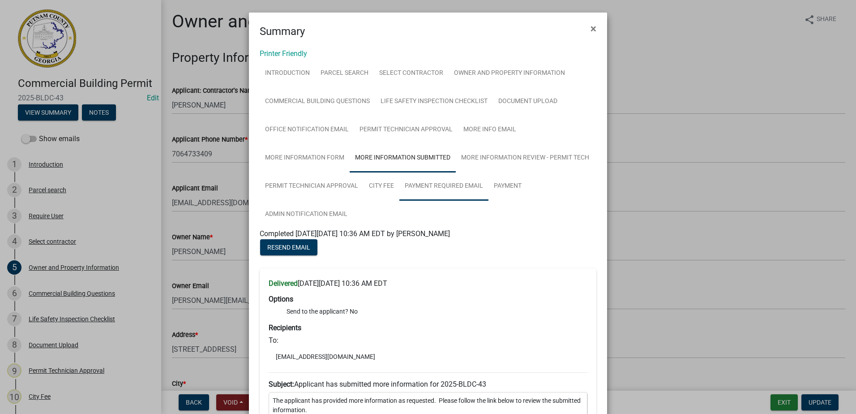
click at [420, 181] on link "Payment Required Email" at bounding box center [443, 186] width 89 height 29
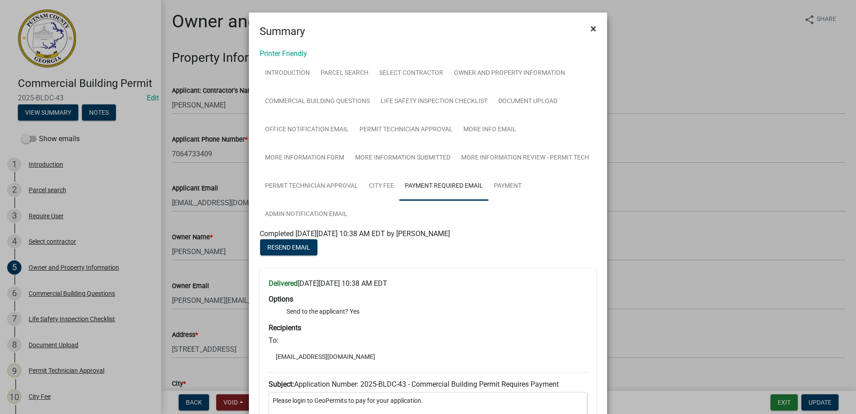
click at [590, 30] on span "×" at bounding box center [593, 28] width 6 height 13
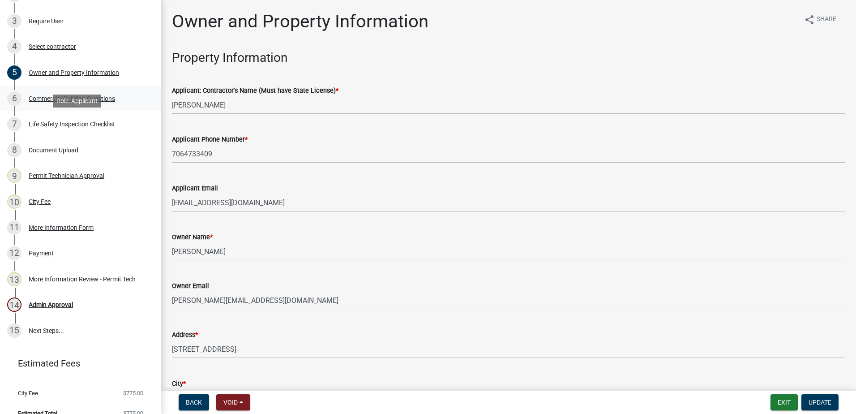
scroll to position [221, 0]
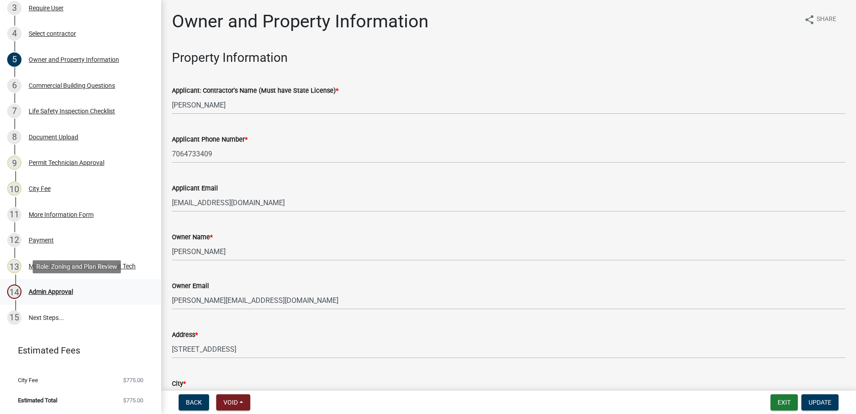
click at [46, 295] on div "14 Admin Approval" at bounding box center [77, 291] width 140 height 14
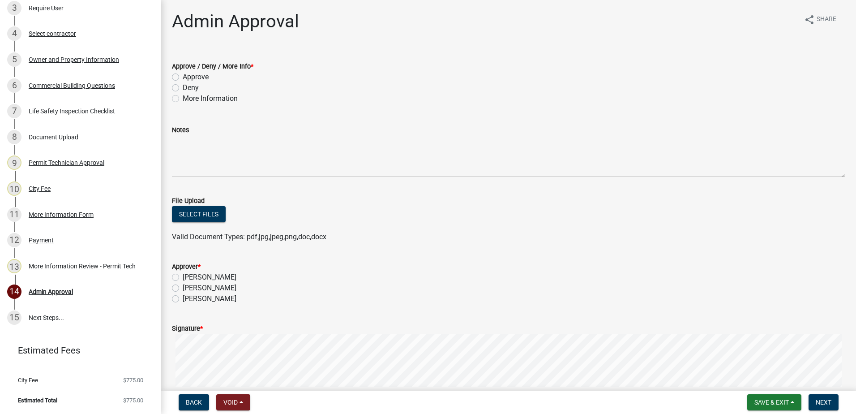
click at [183, 98] on label "More Information" at bounding box center [210, 98] width 55 height 11
click at [183, 98] on input "More Information" at bounding box center [186, 96] width 6 height 6
radio input "true"
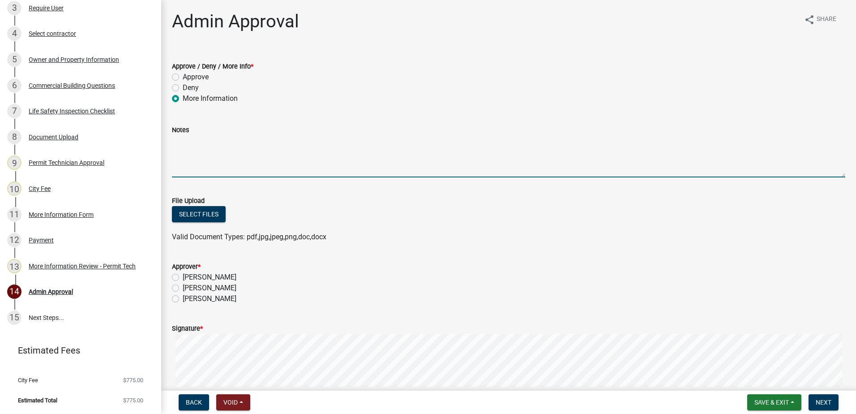
click at [197, 158] on textarea "Notes" at bounding box center [508, 156] width 673 height 42
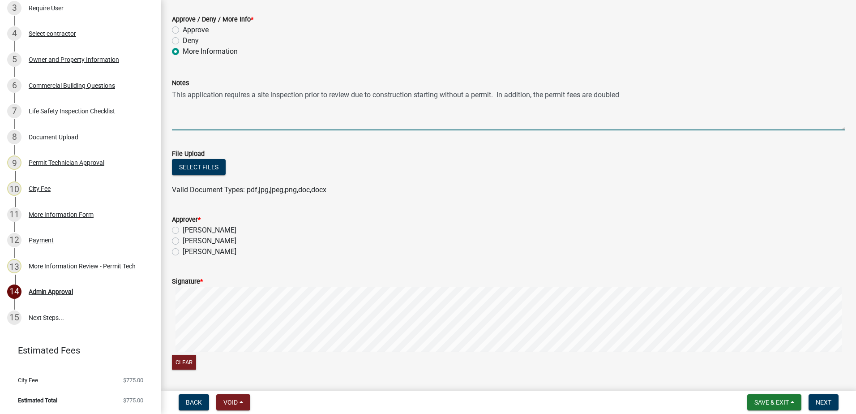
scroll to position [0, 0]
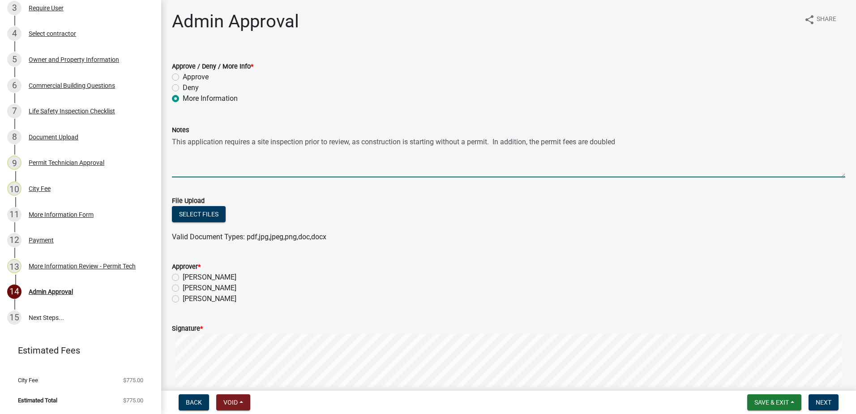
click at [436, 141] on textarea "This application requires a site inspection prior to review, as construction is…" at bounding box center [508, 156] width 673 height 42
type textarea "This application requires a site inspection prior to review, as construction st…"
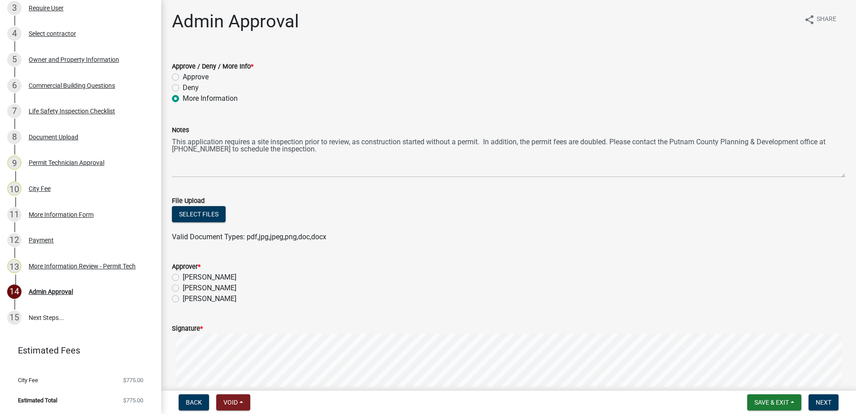
click at [183, 274] on label "[PERSON_NAME]" at bounding box center [210, 277] width 54 height 11
click at [183, 274] on input "[PERSON_NAME]" at bounding box center [186, 275] width 6 height 6
radio input "true"
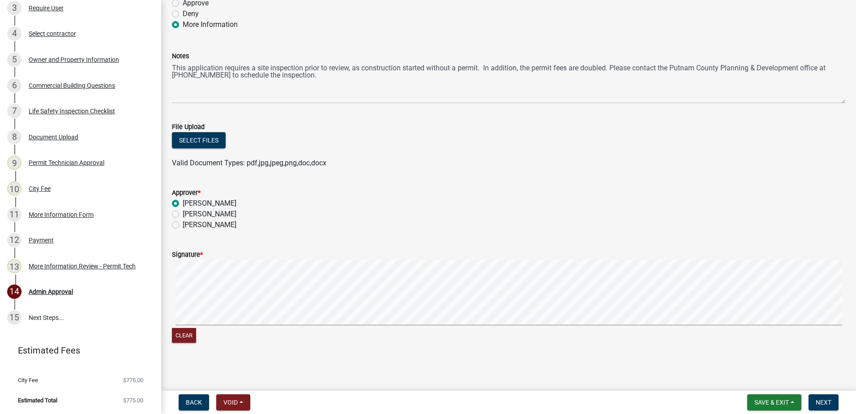
scroll to position [75, 0]
click at [814, 400] on button "Next" at bounding box center [823, 402] width 30 height 16
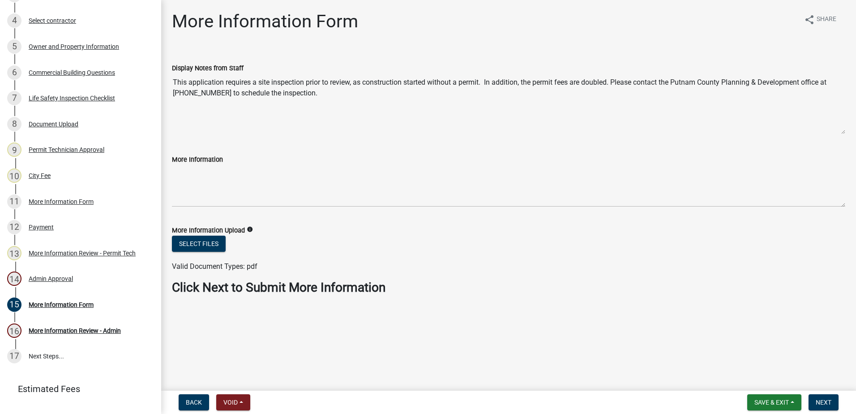
scroll to position [272, 0]
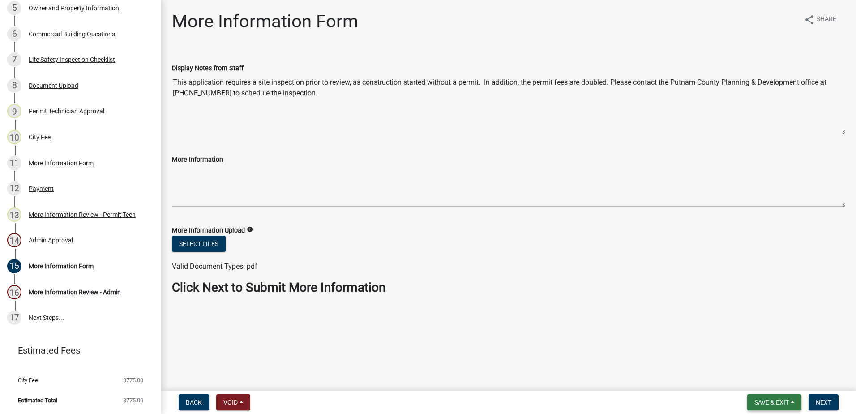
click at [757, 401] on span "Save & Exit" at bounding box center [771, 401] width 34 height 7
click at [750, 378] on button "Save & Exit" at bounding box center [765, 378] width 72 height 21
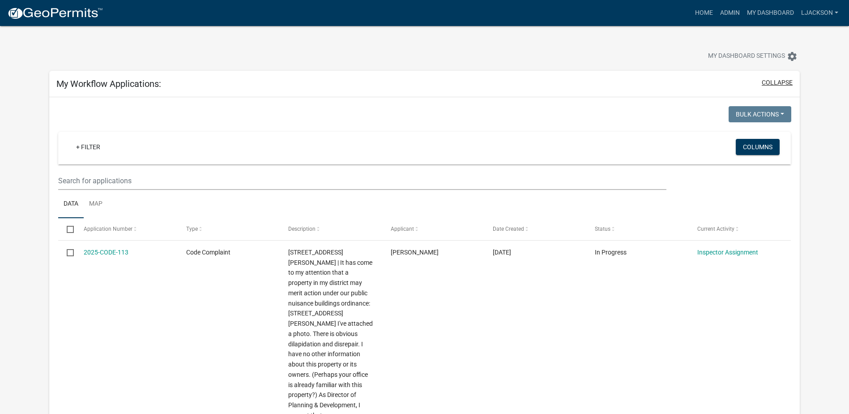
click at [776, 84] on button "collapse" at bounding box center [777, 82] width 31 height 9
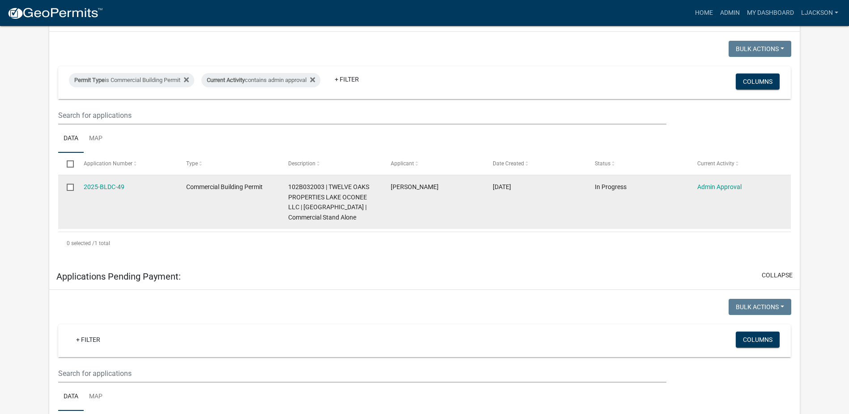
scroll to position [179, 0]
